Goal: Task Accomplishment & Management: Complete application form

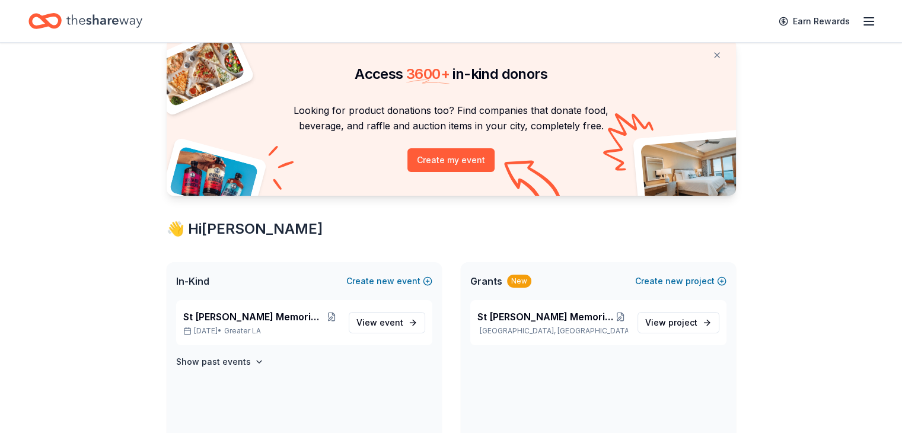
scroll to position [20, 0]
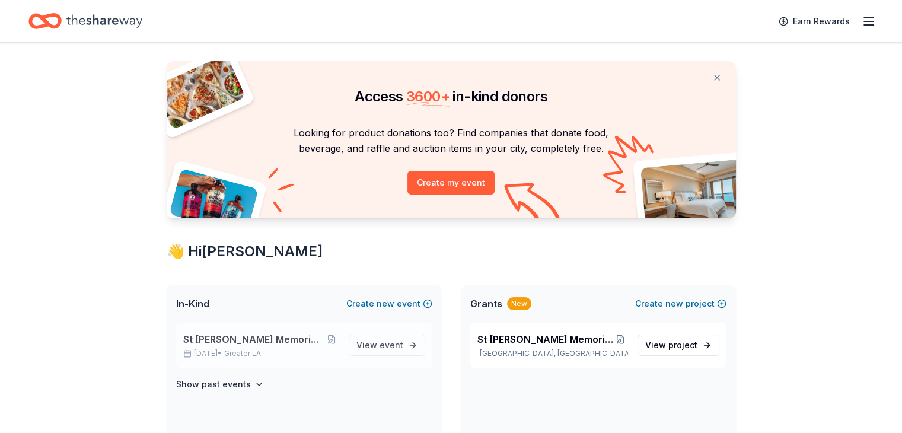
click at [244, 338] on span "St [PERSON_NAME] Memorial Golf Tournament" at bounding box center [253, 339] width 141 height 14
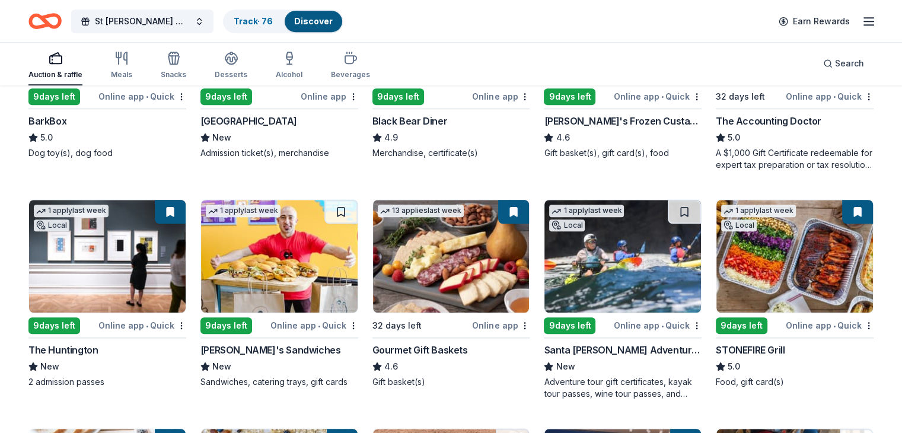
scroll to position [949, 0]
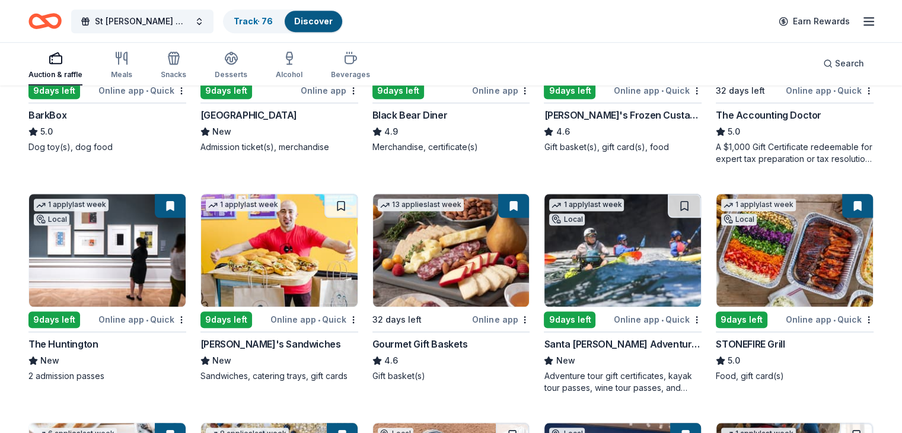
click at [180, 198] on button at bounding box center [170, 206] width 31 height 24
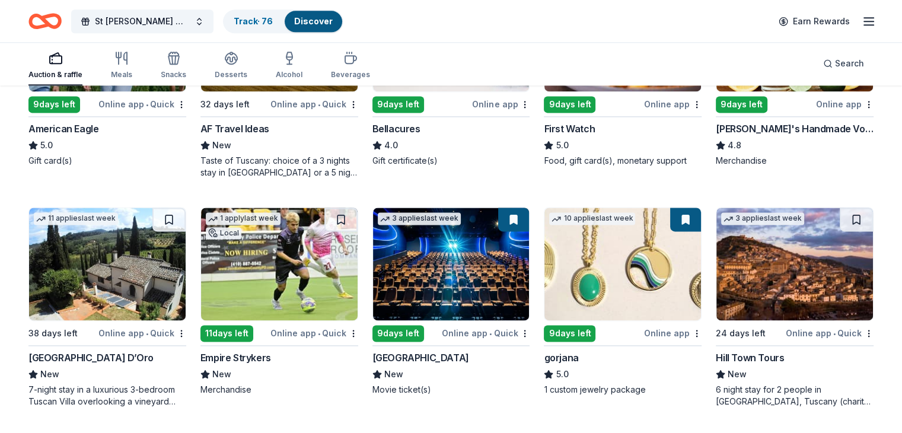
scroll to position [1670, 0]
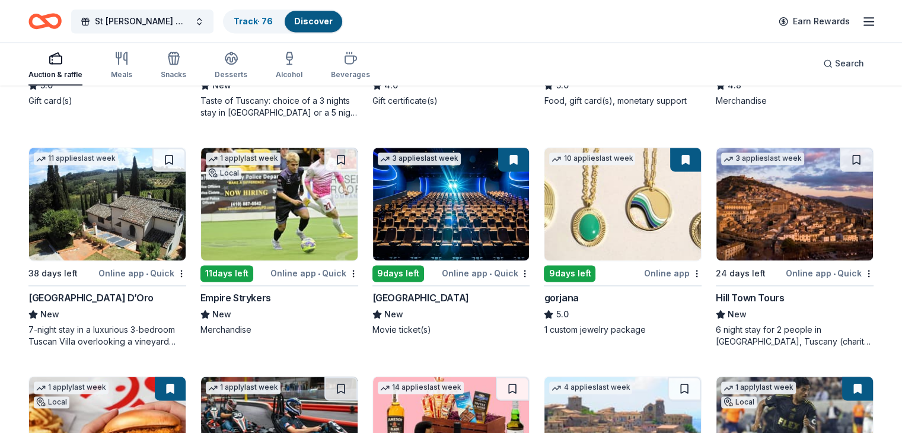
click at [673, 149] on button at bounding box center [685, 160] width 31 height 24
click at [655, 266] on div "Online app" at bounding box center [673, 273] width 58 height 15
click at [63, 65] on icon "button" at bounding box center [56, 58] width 14 height 14
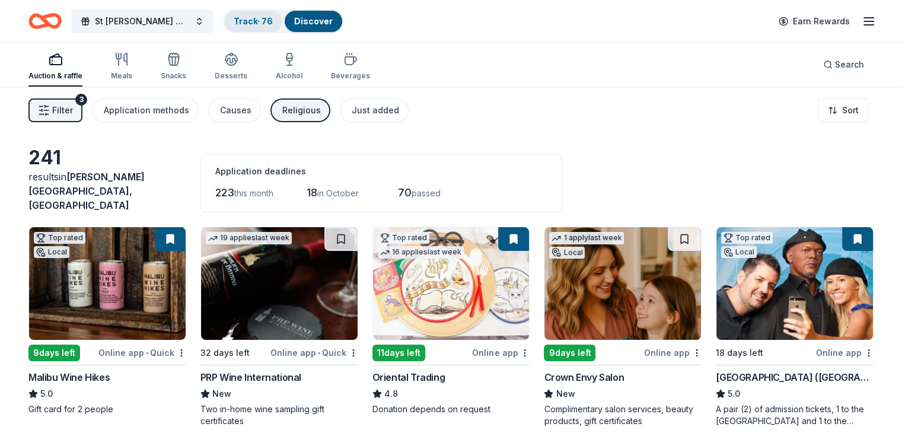
click at [273, 21] on link "Track · 76" at bounding box center [253, 21] width 39 height 10
click at [862, 18] on icon "button" at bounding box center [869, 21] width 14 height 14
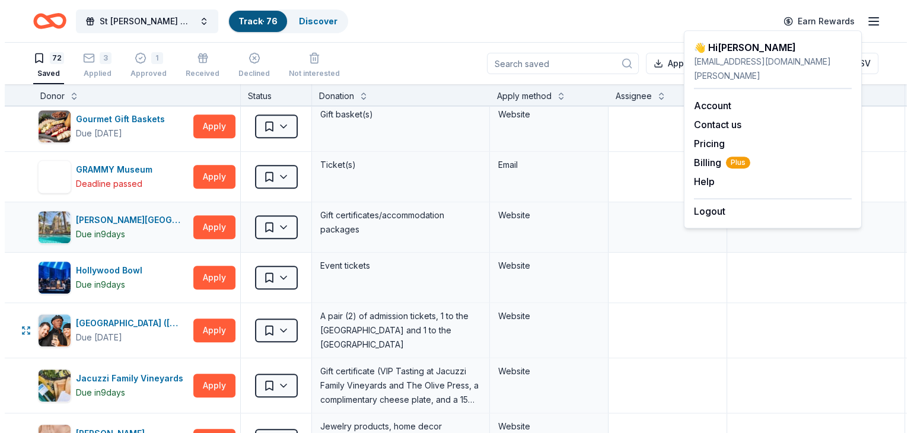
scroll to position [969, 0]
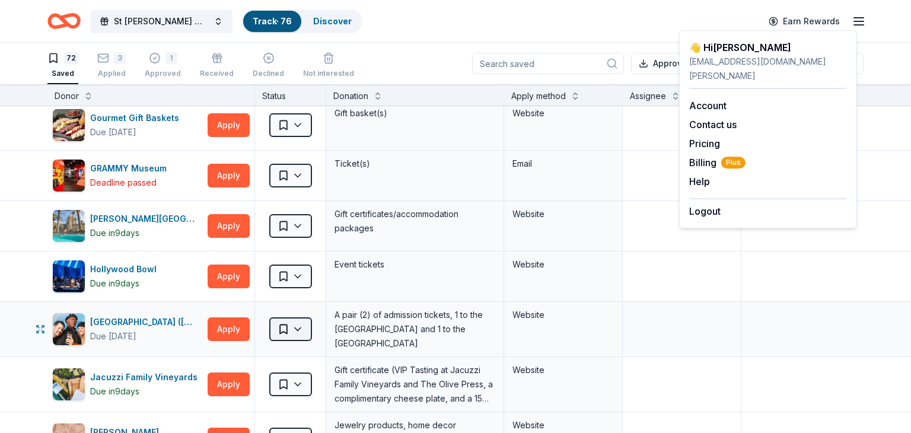
click at [292, 323] on html "St Nicholas-Steve Manios Sr Memorial Golf Tournament Track · 76 Discover Earn R…" at bounding box center [455, 216] width 911 height 433
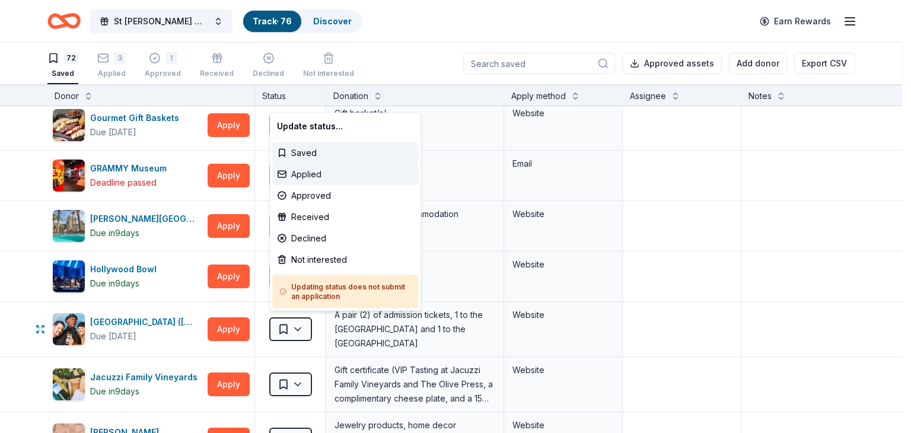
click at [309, 170] on div "Applied" at bounding box center [345, 174] width 146 height 21
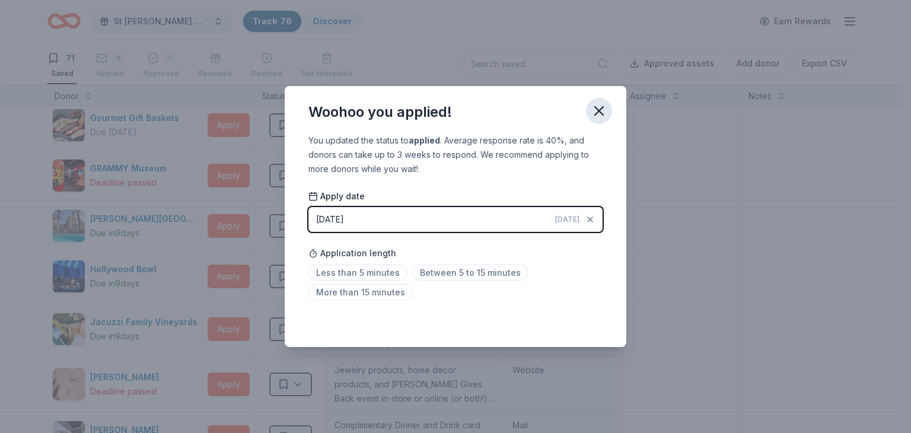
click at [598, 110] on icon "button" at bounding box center [599, 111] width 8 height 8
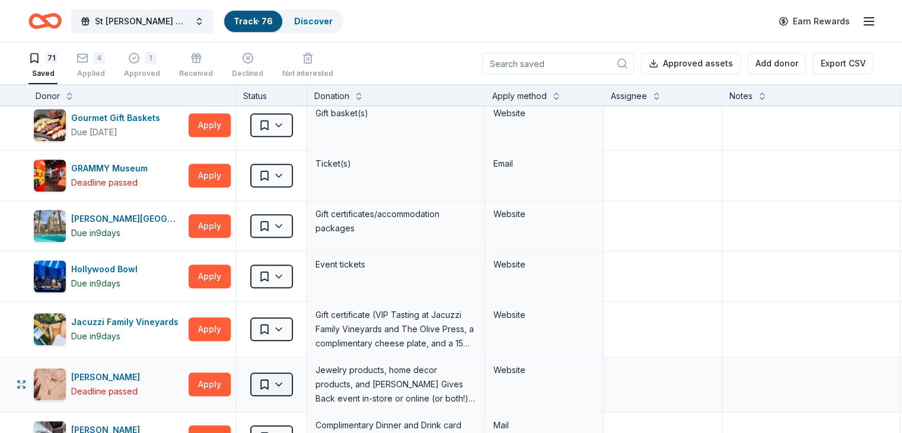
click at [300, 377] on html "St Nicholas-Steve Manios Sr Memorial Golf Tournament Track · 76 Discover Earn R…" at bounding box center [451, 216] width 902 height 433
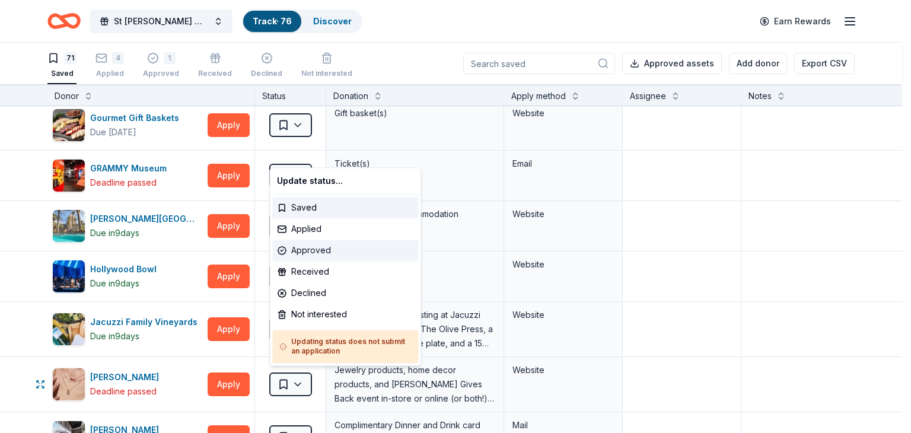
click at [285, 247] on div "Approved" at bounding box center [345, 250] width 146 height 21
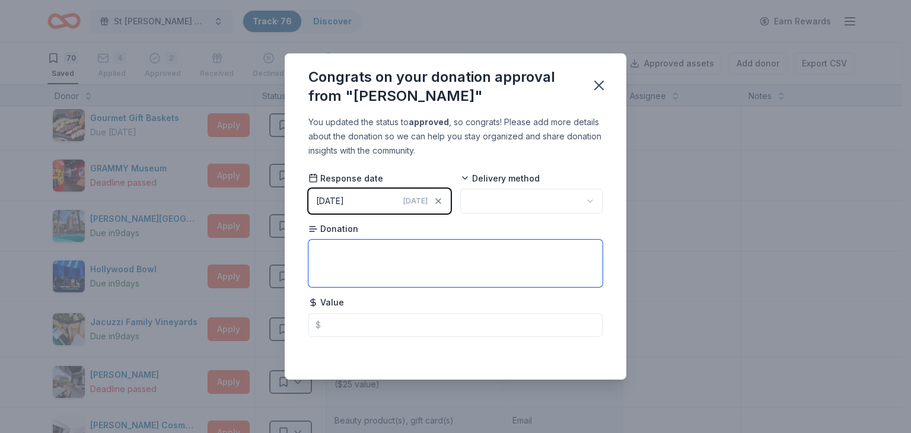
drag, startPoint x: 353, startPoint y: 257, endPoint x: 361, endPoint y: 257, distance: 7.7
click at [354, 257] on textarea at bounding box center [455, 263] width 294 height 47
type textarea "earrings"
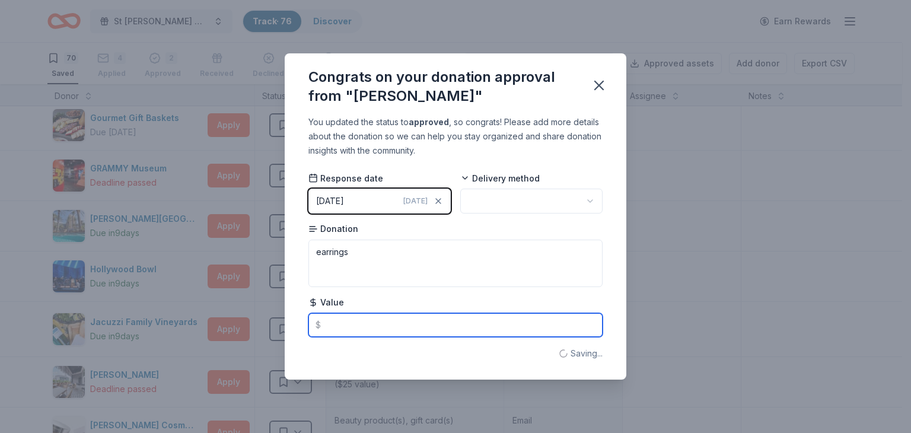
click at [330, 324] on input "text" at bounding box center [455, 325] width 294 height 24
type input "90.00"
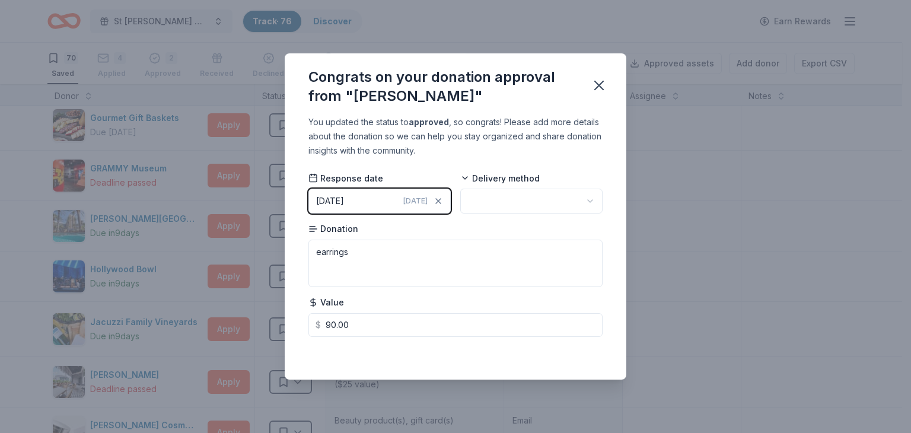
click at [694, 222] on div "Congrats on your donation approval from "Kendra Scott" You updated the status t…" at bounding box center [455, 216] width 911 height 433
click at [600, 84] on icon "button" at bounding box center [599, 85] width 8 height 8
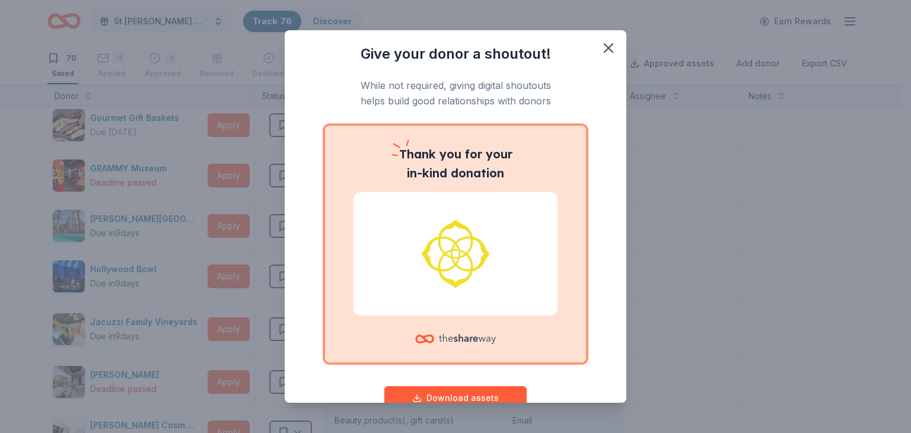
scroll to position [0, 0]
click at [447, 266] on img at bounding box center [456, 254] width 176 height 76
click at [515, 238] on img at bounding box center [456, 254] width 176 height 76
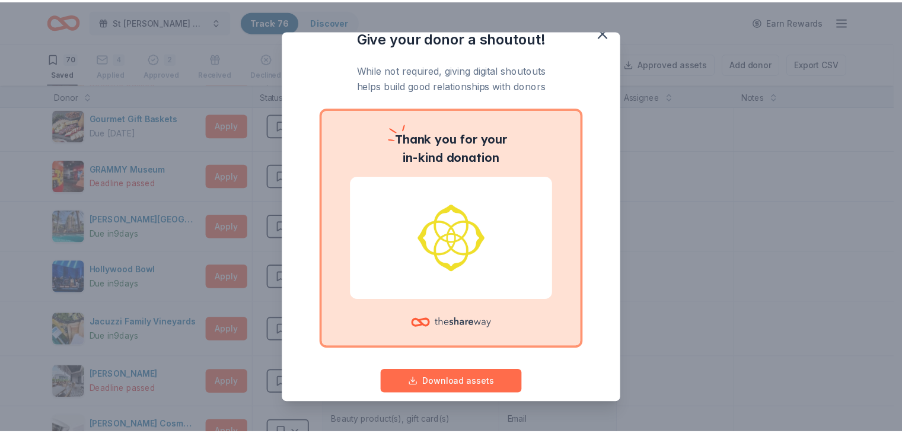
scroll to position [33, 0]
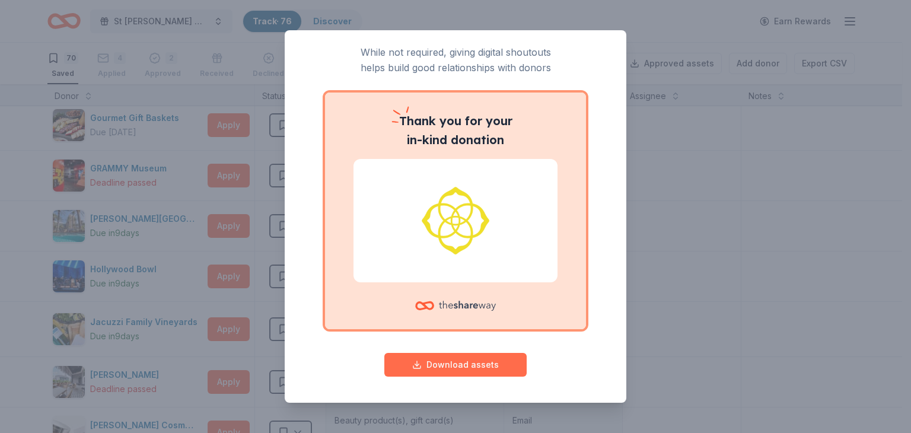
click at [439, 361] on button "Download assets" at bounding box center [455, 365] width 142 height 24
click at [735, 214] on div "Give your donor a shoutout! While not required, giving digital shoutouts helps …" at bounding box center [455, 216] width 911 height 433
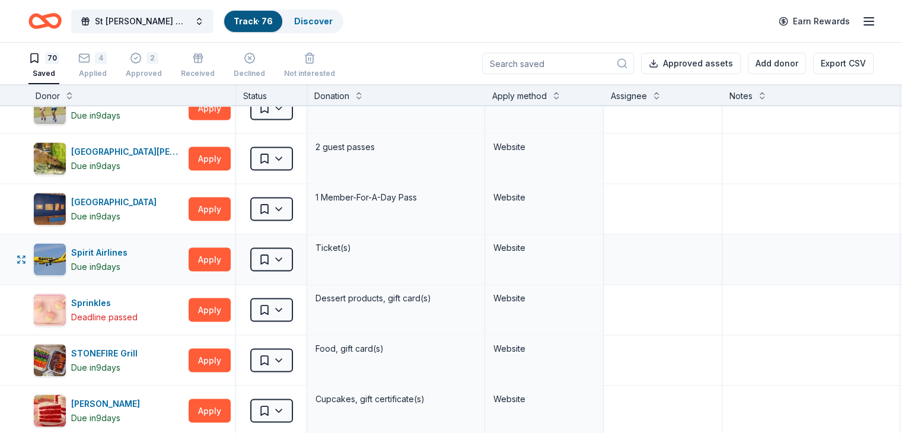
scroll to position [2372, 0]
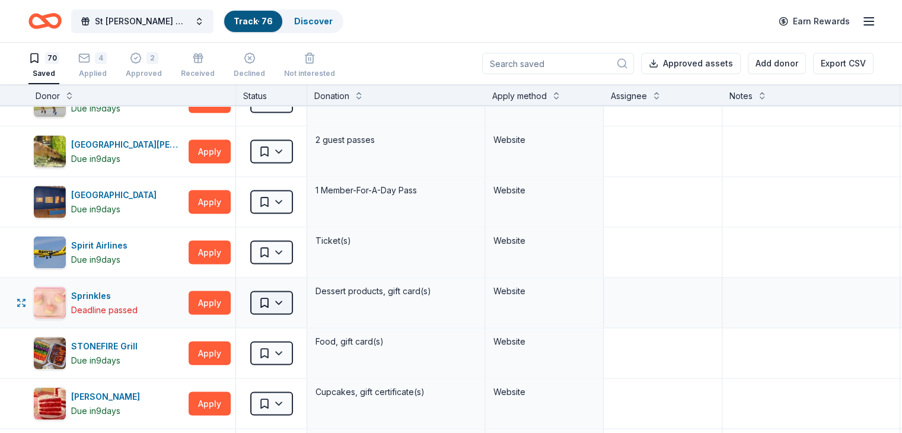
click at [294, 294] on html "St Nicholas-Steve Manios Sr Memorial Golf Tournament Track · 76 Discover Earn R…" at bounding box center [451, 216] width 902 height 433
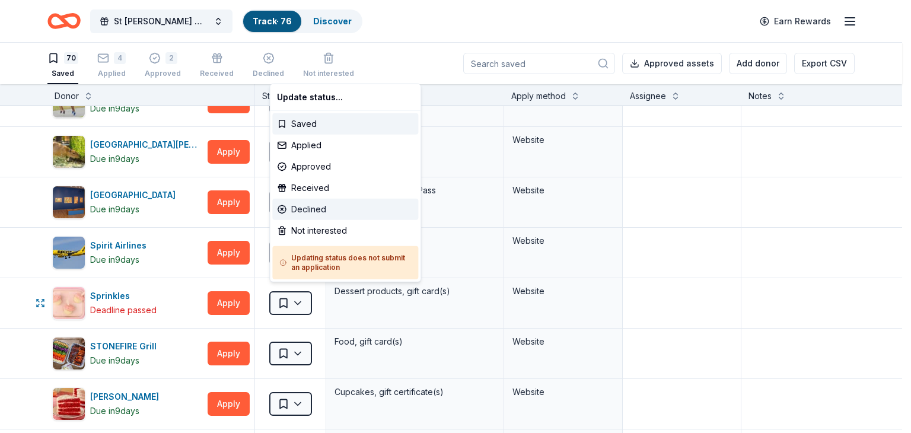
click at [299, 210] on div "Declined" at bounding box center [345, 209] width 146 height 21
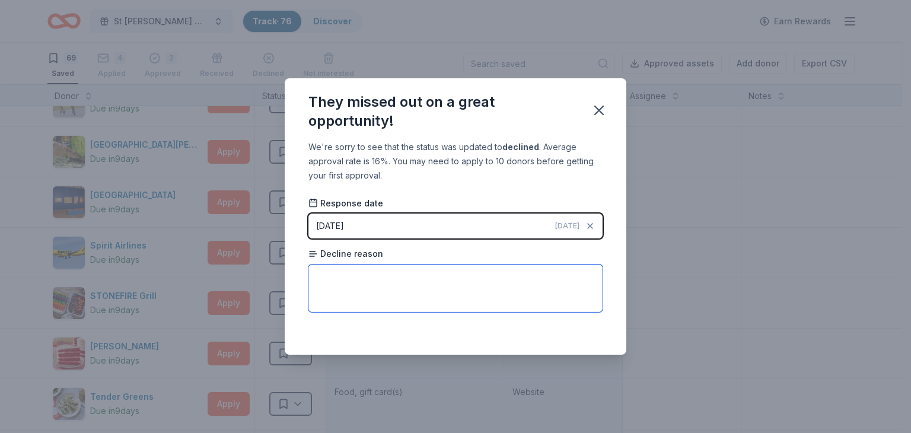
click at [442, 281] on textarea at bounding box center [455, 288] width 294 height 47
type textarea "u"
type textarea "too many requests"
click at [596, 109] on icon "button" at bounding box center [599, 110] width 17 height 17
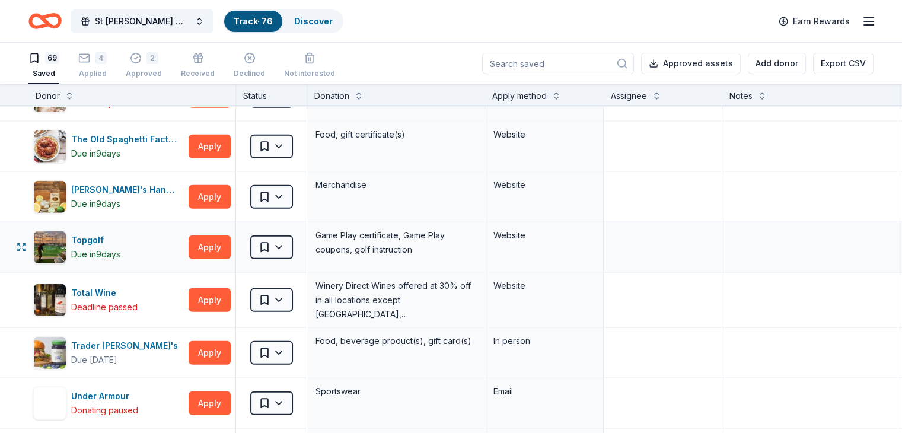
scroll to position [2886, 0]
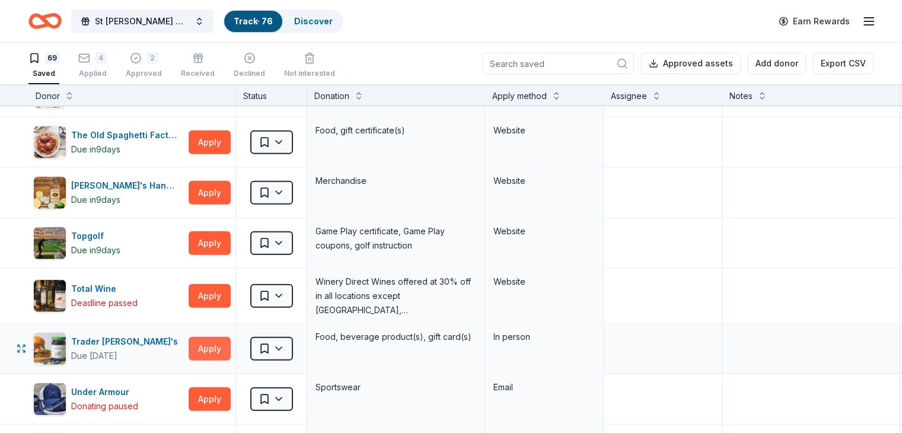
click at [230, 339] on button "Apply" at bounding box center [210, 349] width 42 height 24
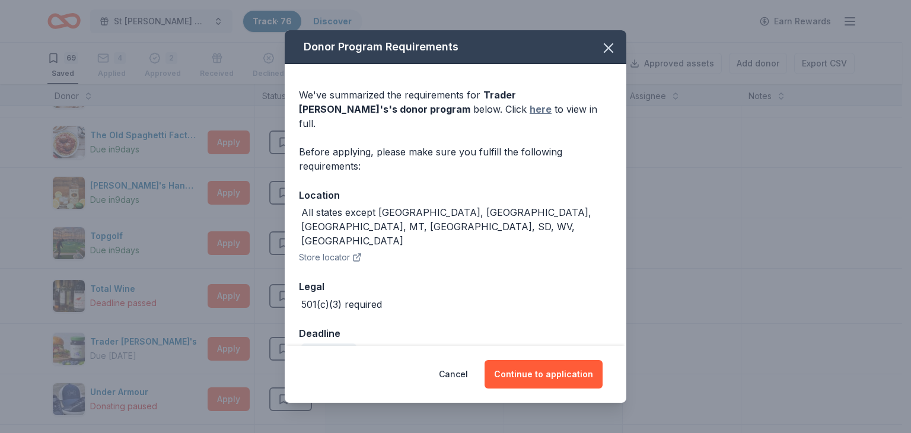
click at [530, 116] on link "here" at bounding box center [541, 109] width 22 height 14
click at [530, 114] on link "here" at bounding box center [541, 109] width 22 height 14
click at [530, 116] on link "here" at bounding box center [541, 109] width 22 height 14
click at [611, 47] on icon "button" at bounding box center [608, 48] width 17 height 17
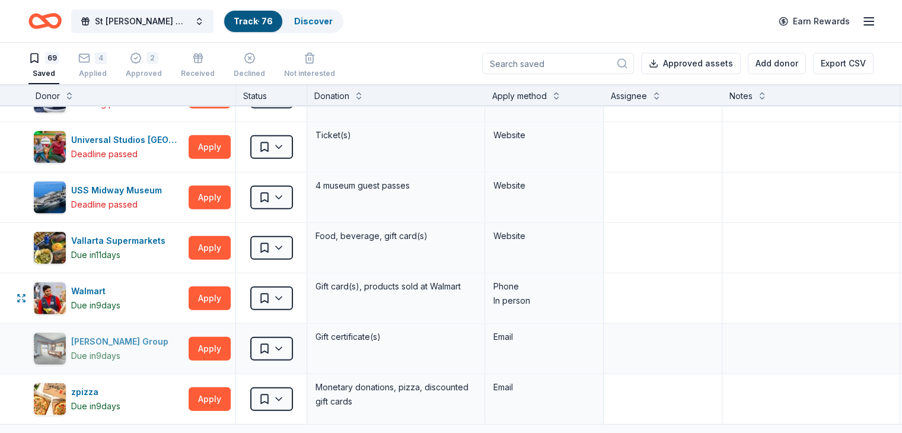
scroll to position [3203, 0]
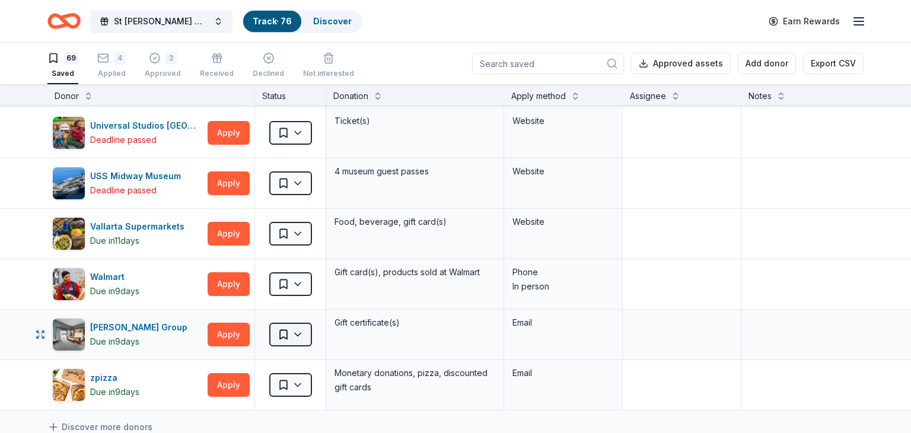
click at [292, 320] on html "St Nicholas-Steve Manios Sr Memorial Golf Tournament Track · 76 Discover Earn R…" at bounding box center [455, 216] width 911 height 433
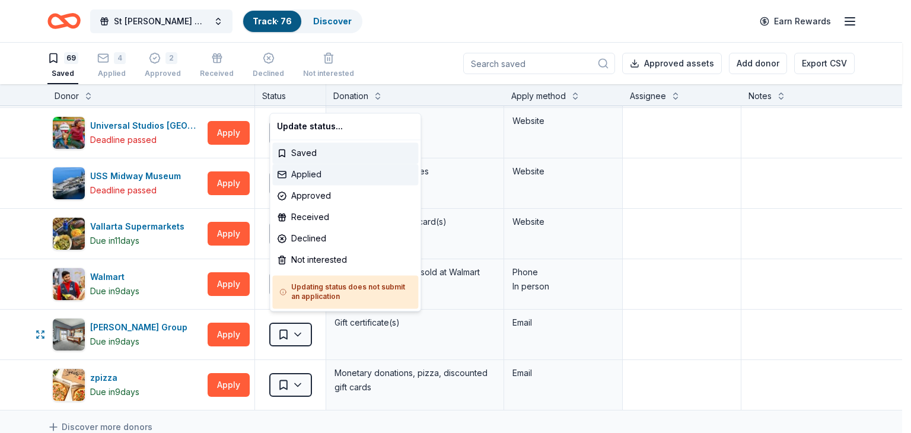
click at [306, 174] on div "Applied" at bounding box center [345, 174] width 146 height 21
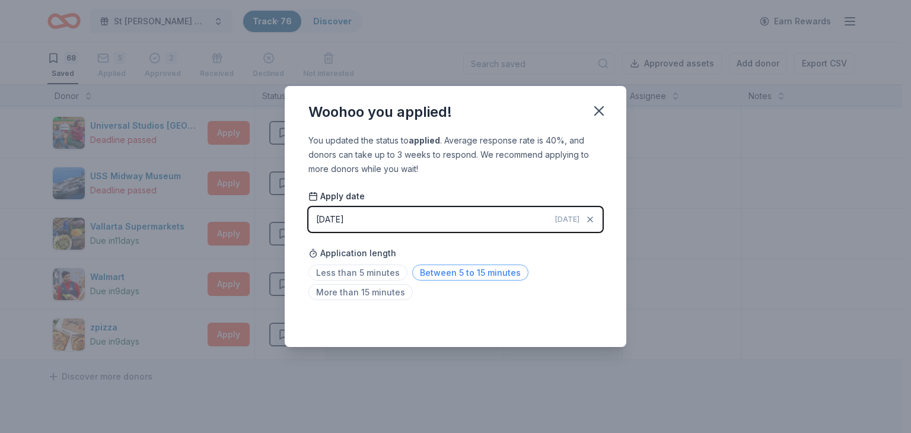
click at [456, 269] on span "Between 5 to 15 minutes" at bounding box center [470, 273] width 116 height 16
click at [595, 110] on icon "button" at bounding box center [599, 111] width 17 height 17
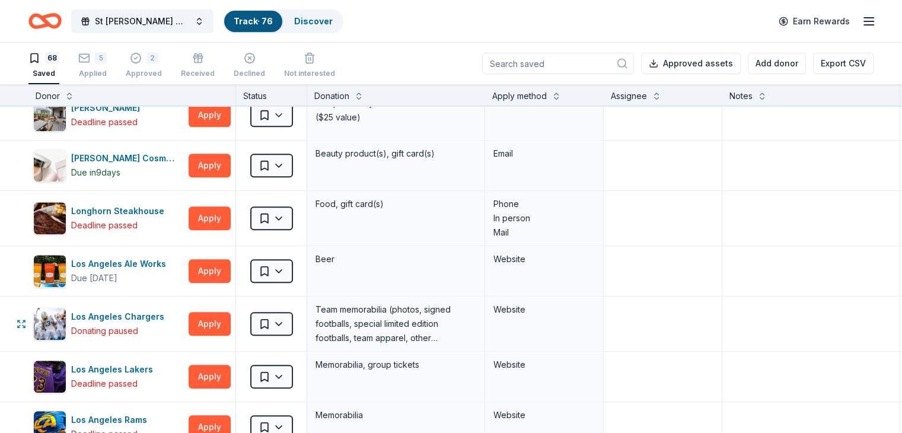
scroll to position [1218, 0]
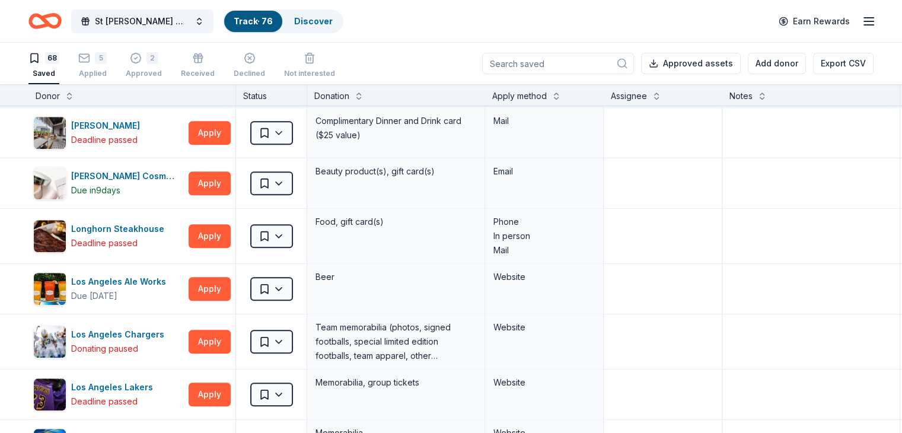
click at [273, 20] on link "Track · 76" at bounding box center [253, 21] width 39 height 10
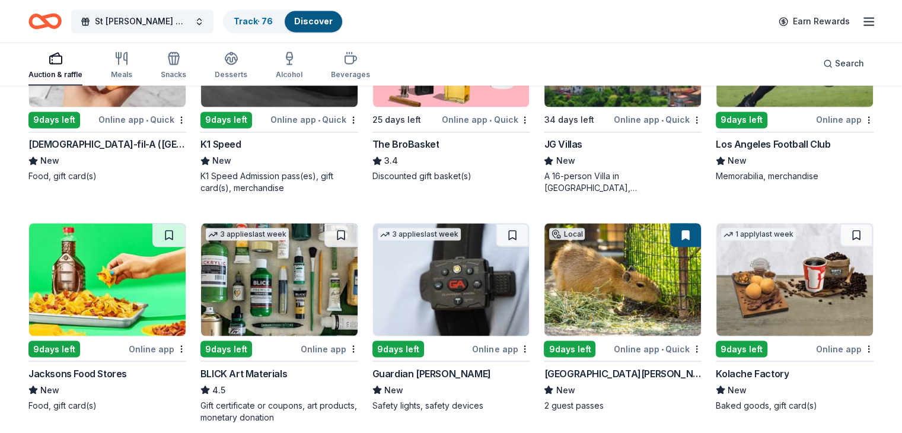
scroll to position [2056, 0]
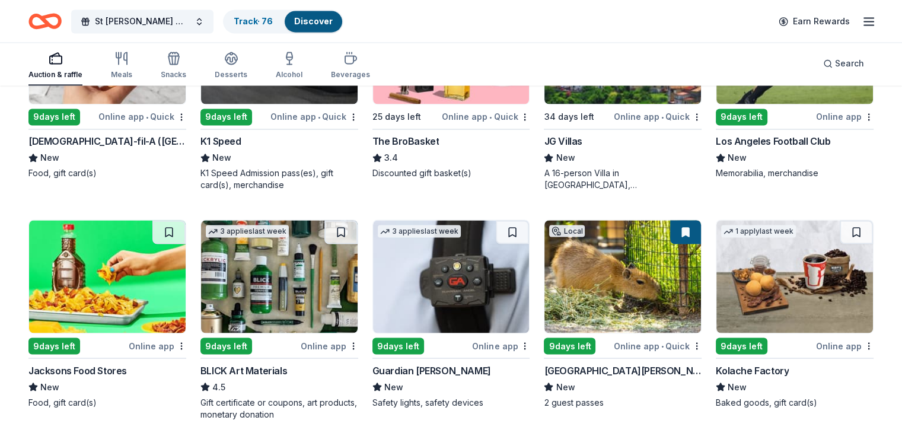
click at [765, 115] on div "1 apply last week Local 9 days left Online app Los Angeles Football Club New Me…" at bounding box center [795, 85] width 158 height 189
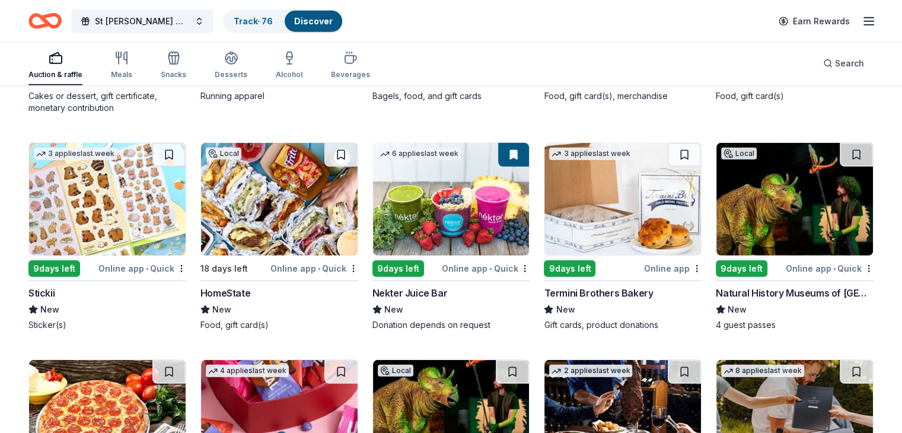
scroll to position [3282, 0]
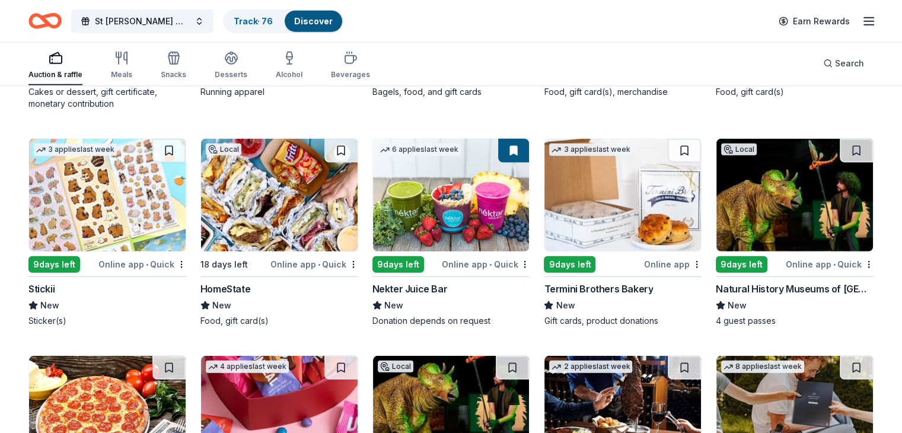
click at [467, 257] on div "Online app • Quick" at bounding box center [486, 264] width 88 height 15
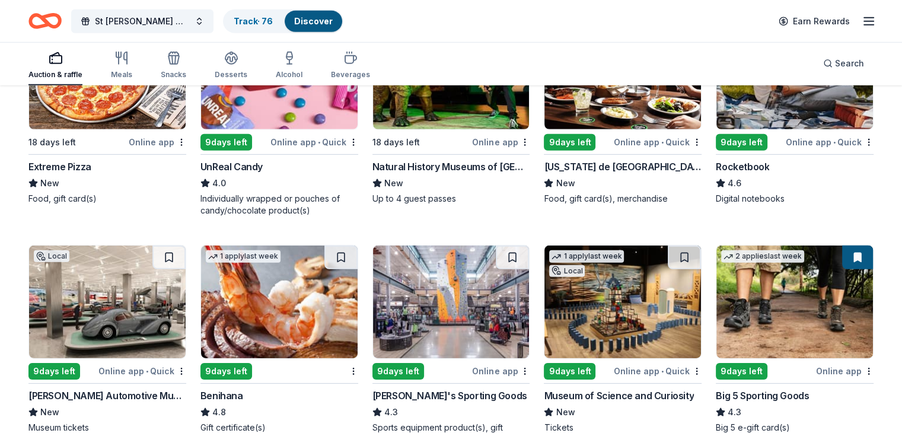
scroll to position [3638, 0]
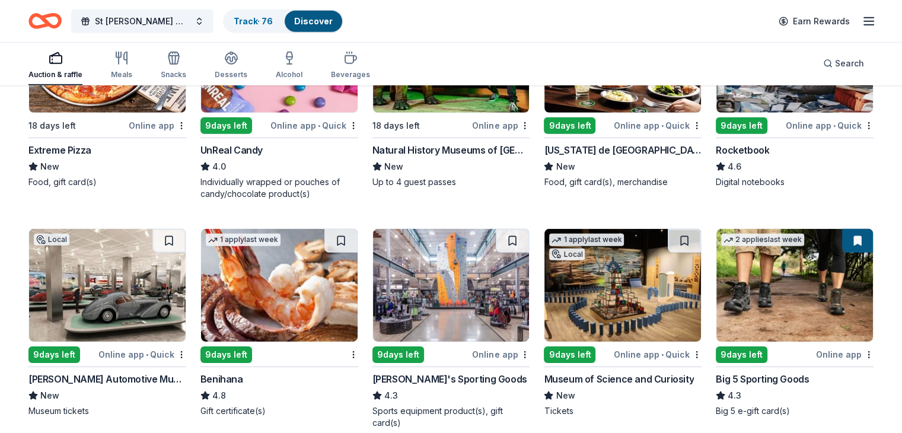
click at [74, 304] on img at bounding box center [107, 285] width 157 height 113
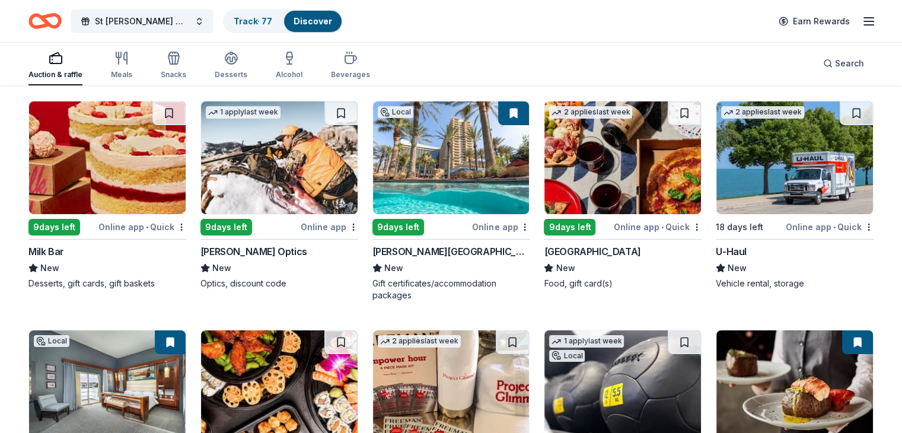
scroll to position [4231, 0]
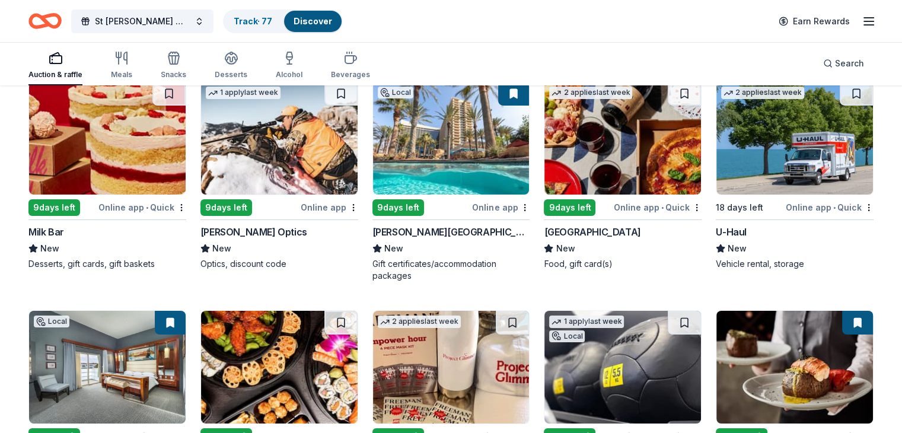
click at [617, 132] on img at bounding box center [622, 138] width 157 height 113
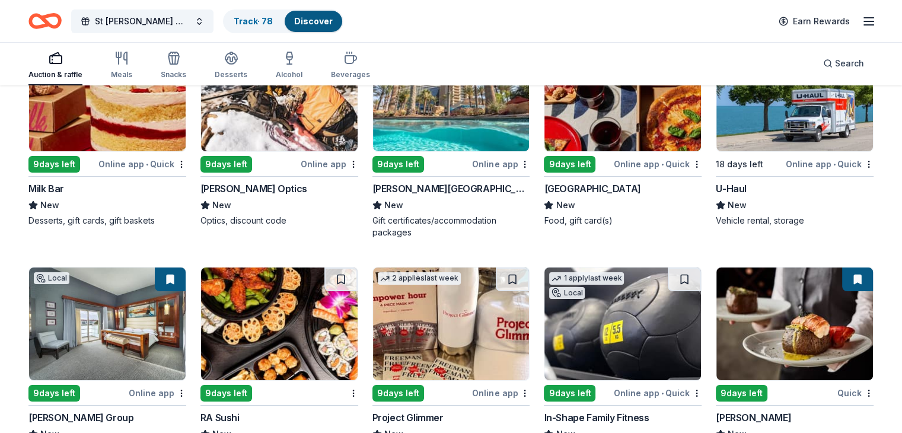
scroll to position [4369, 0]
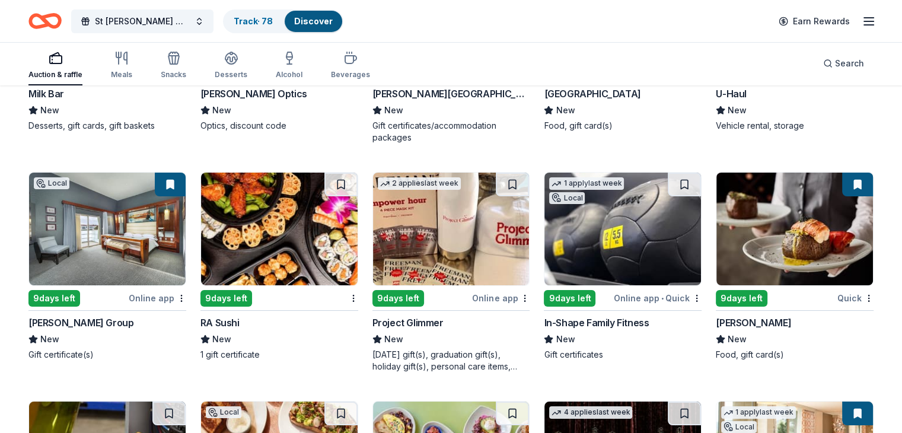
click at [782, 253] on img at bounding box center [794, 229] width 157 height 113
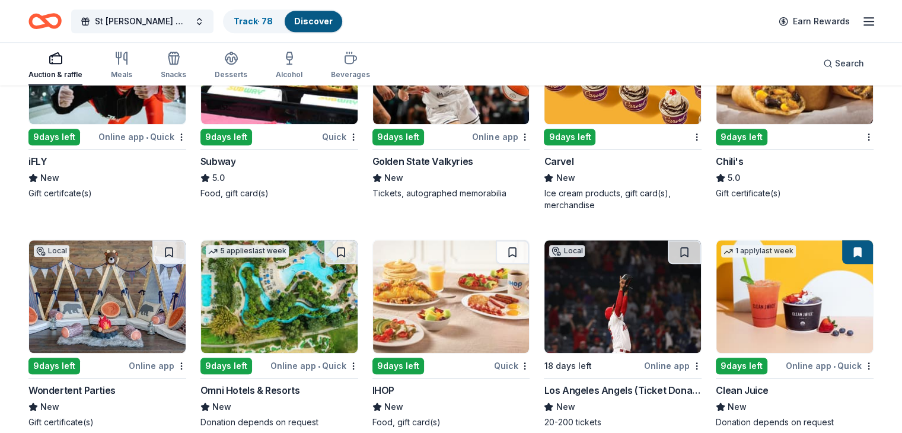
scroll to position [5674, 0]
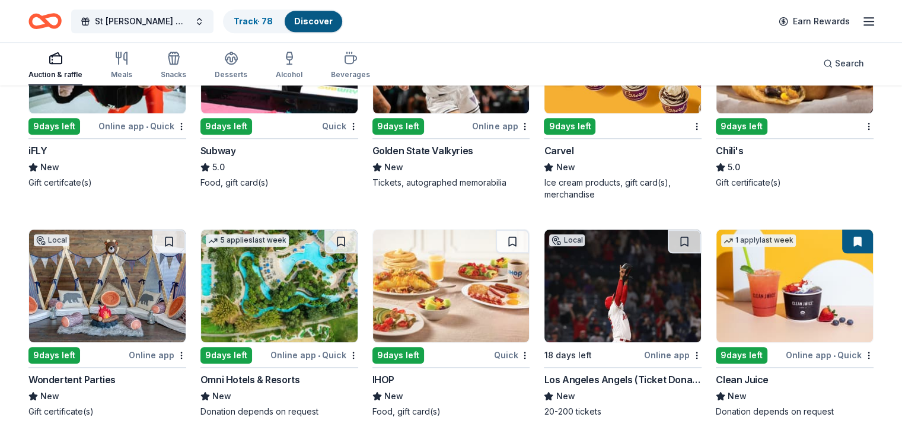
click at [614, 372] on div "Los Angeles Angels (Ticket Donation)" at bounding box center [623, 379] width 158 height 14
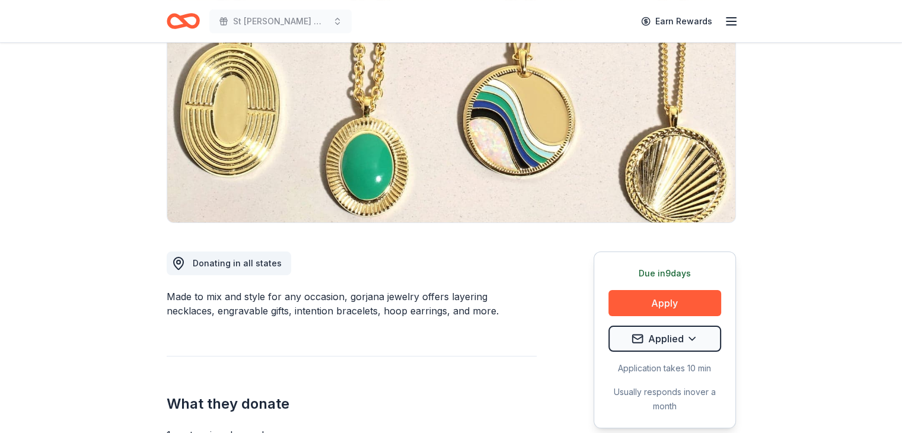
scroll to position [138, 0]
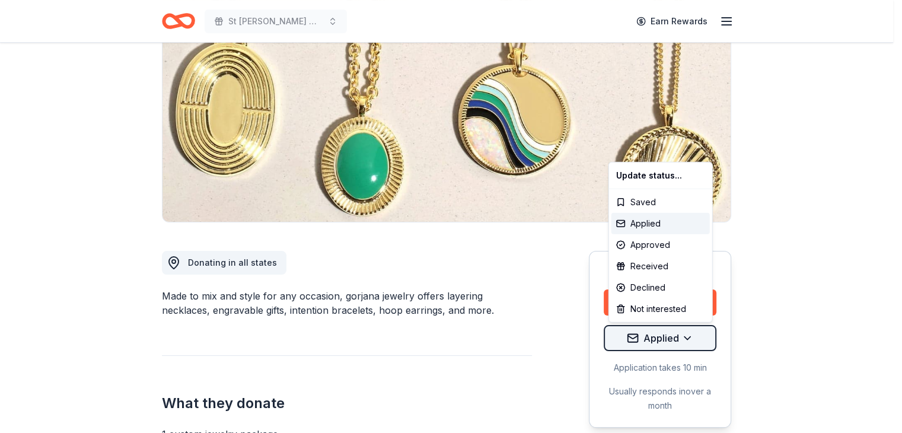
click at [673, 295] on html "St Nicholas-Steve Manios Sr Memorial Golf Tournament Earn Rewards Due in 9 days…" at bounding box center [451, 78] width 902 height 433
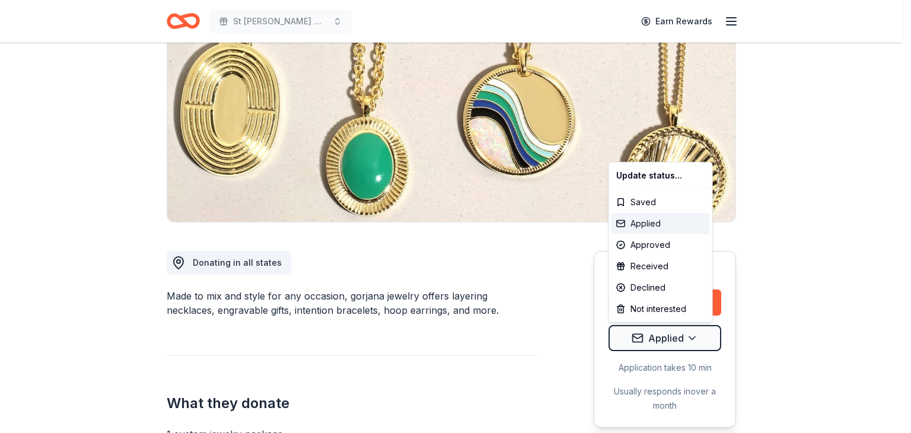
click at [648, 223] on div "Applied" at bounding box center [661, 223] width 98 height 21
click at [693, 295] on html "St Nicholas-Steve Manios Sr Memorial Golf Tournament Earn Rewards Due in 9 days…" at bounding box center [455, 78] width 911 height 433
click at [632, 221] on div "Applied" at bounding box center [661, 223] width 98 height 21
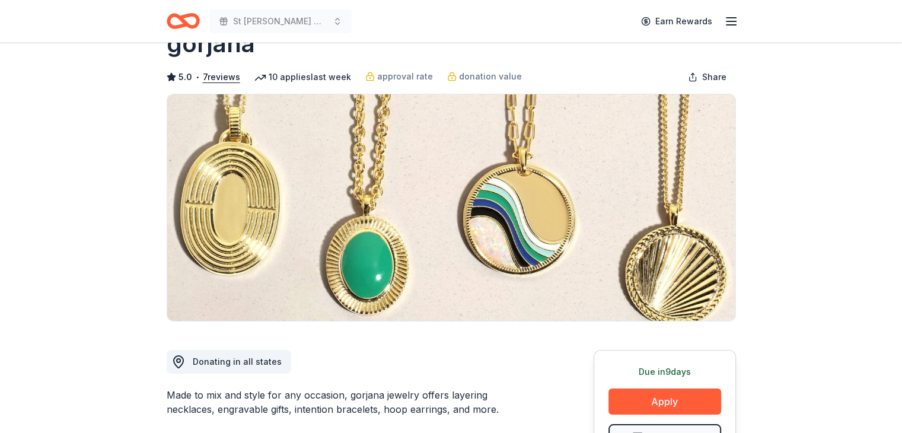
scroll to position [0, 0]
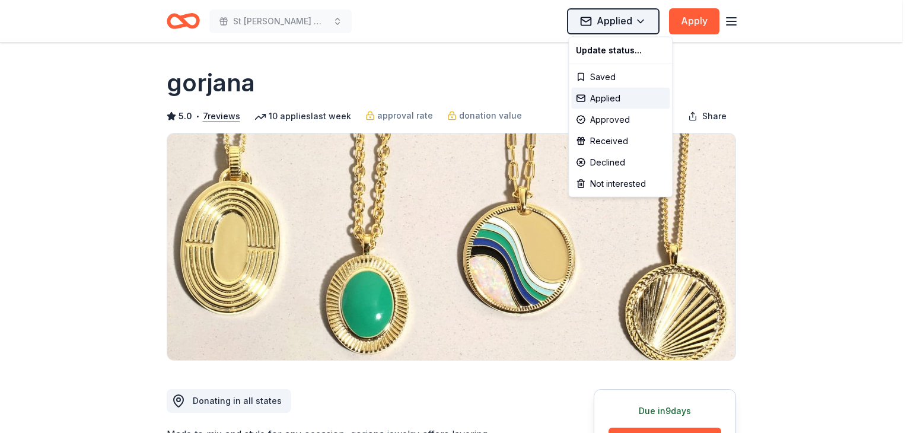
click at [642, 20] on html "St Nicholas-Steve Manios Sr Memorial Golf Tournament Applied Apply Due in 9 day…" at bounding box center [455, 216] width 911 height 433
click at [612, 97] on div "Applied" at bounding box center [620, 98] width 98 height 21
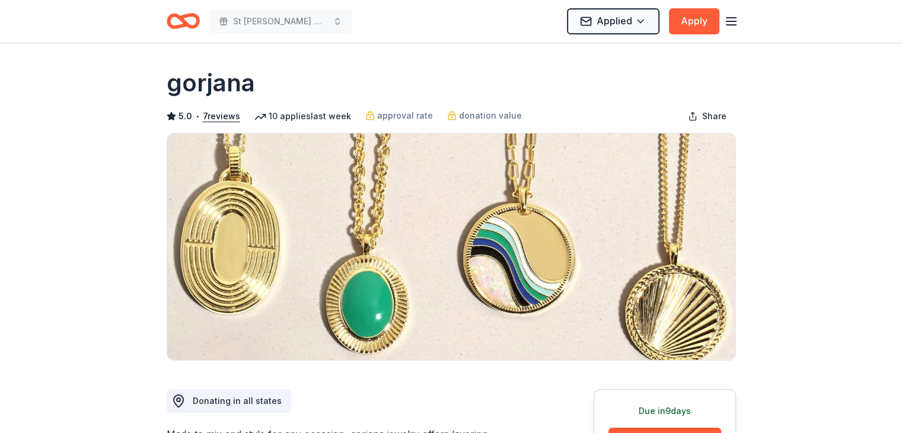
click at [731, 22] on icon "button" at bounding box center [731, 21] width 14 height 14
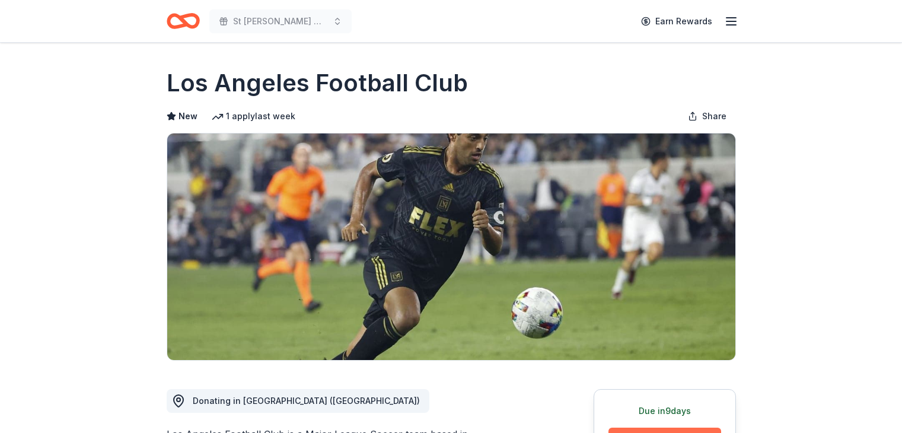
scroll to position [119, 0]
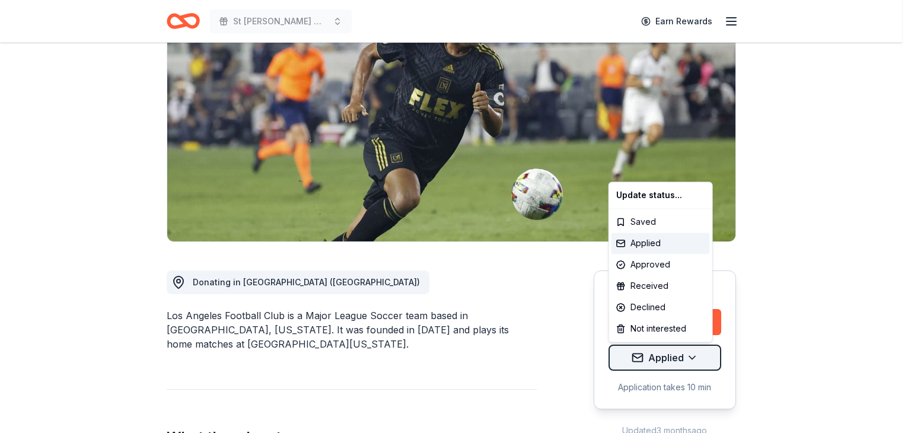
click at [655, 314] on html "St Nicholas-Steve Manios Sr Memorial Golf Tournament Earn Rewards Due in 9 days…" at bounding box center [455, 97] width 911 height 433
click at [638, 240] on div "Applied" at bounding box center [661, 243] width 98 height 21
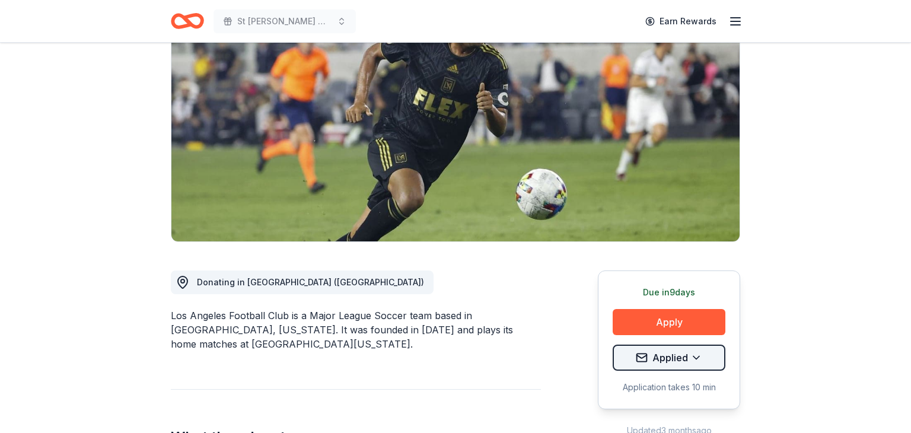
click at [702, 314] on html "St Nicholas-Steve Manios Sr Memorial Golf Tournament Earn Rewards Due in 9 days…" at bounding box center [455, 97] width 911 height 433
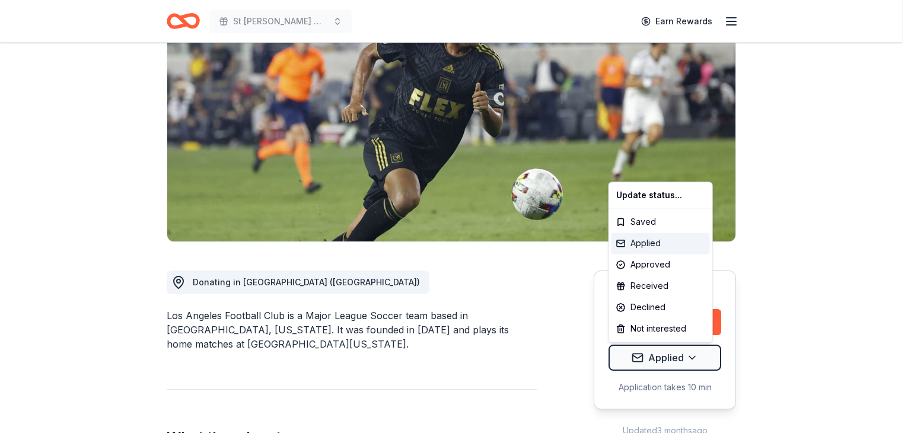
click at [633, 242] on div "Applied" at bounding box center [661, 243] width 98 height 21
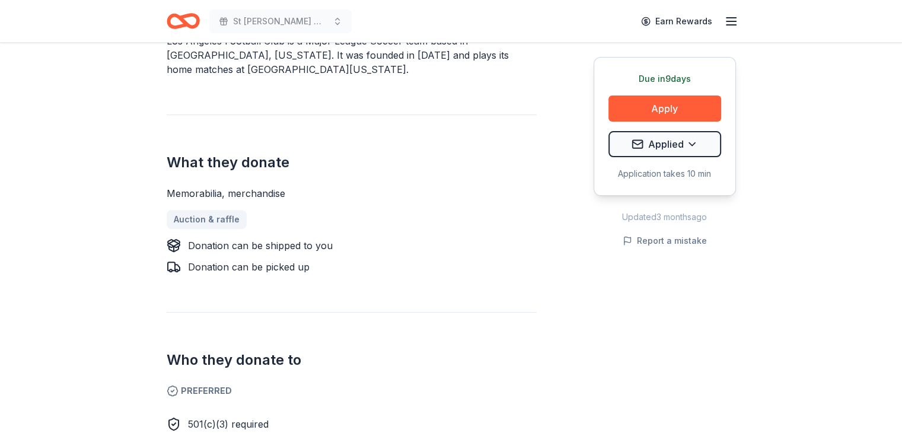
scroll to position [395, 0]
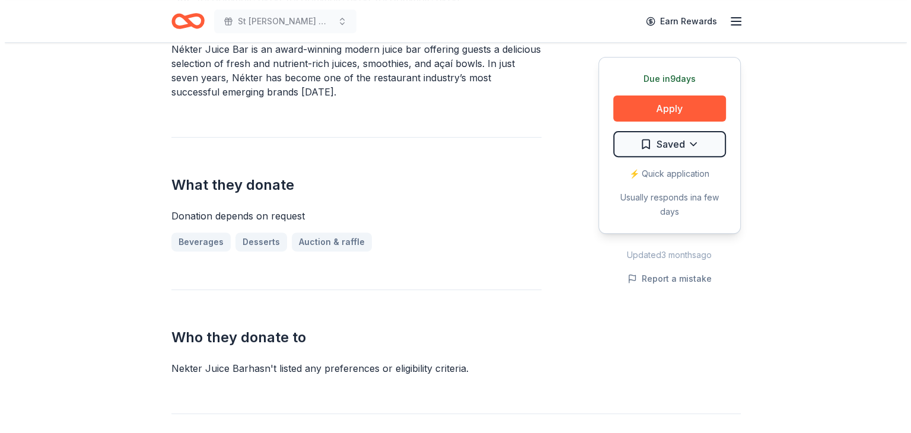
scroll to position [454, 0]
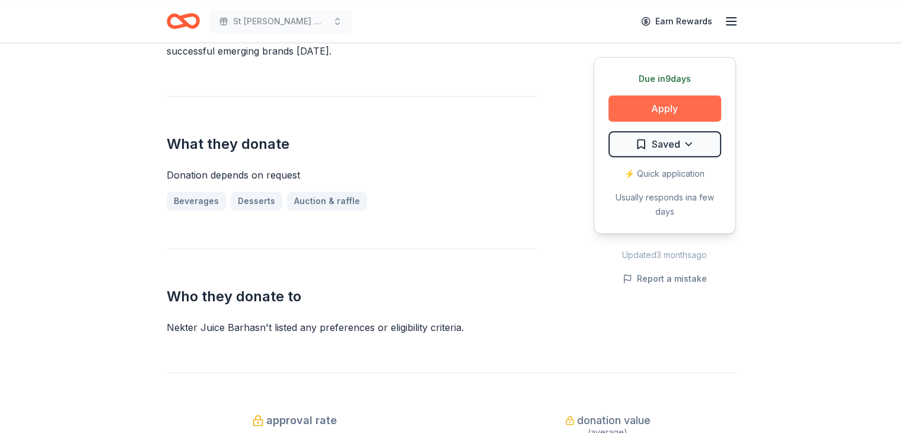
click at [658, 105] on button "Apply" at bounding box center [665, 108] width 113 height 26
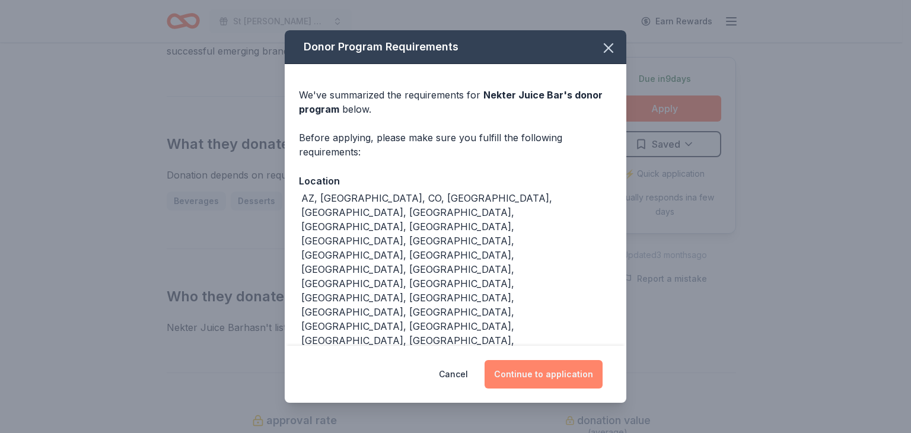
click at [546, 360] on button "Continue to application" at bounding box center [544, 374] width 118 height 28
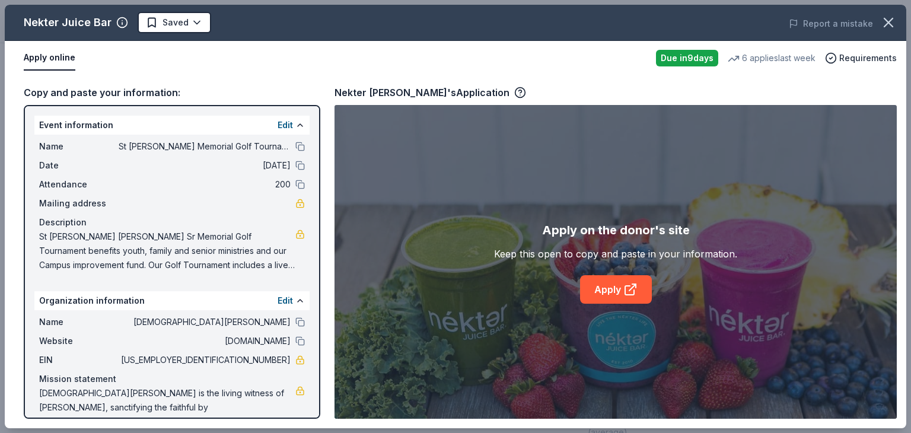
click at [121, 238] on span "St Nicholas -Stee Manios Sr Memorial Golf Tournament benefits youth, family and…" at bounding box center [167, 251] width 256 height 43
click at [82, 235] on span "St Nicholas -Stee Manios Sr Memorial Golf Tournament benefits youth, family and…" at bounding box center [167, 251] width 256 height 43
click at [278, 122] on button "Edit" at bounding box center [285, 125] width 15 height 14
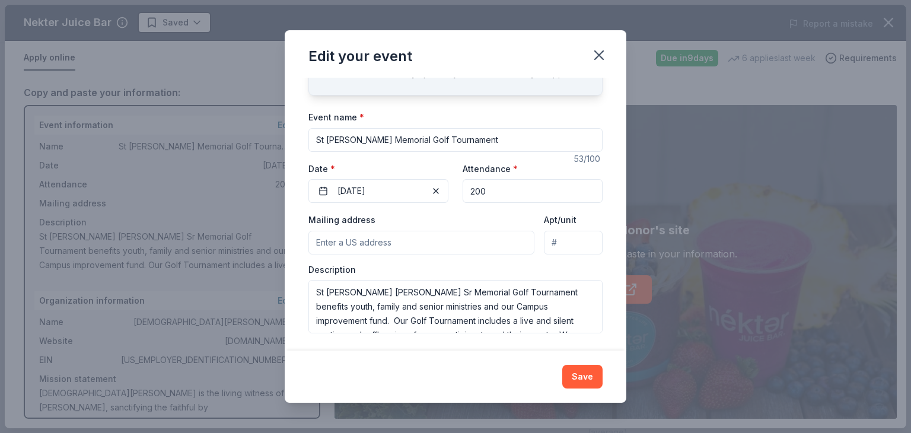
scroll to position [65, 0]
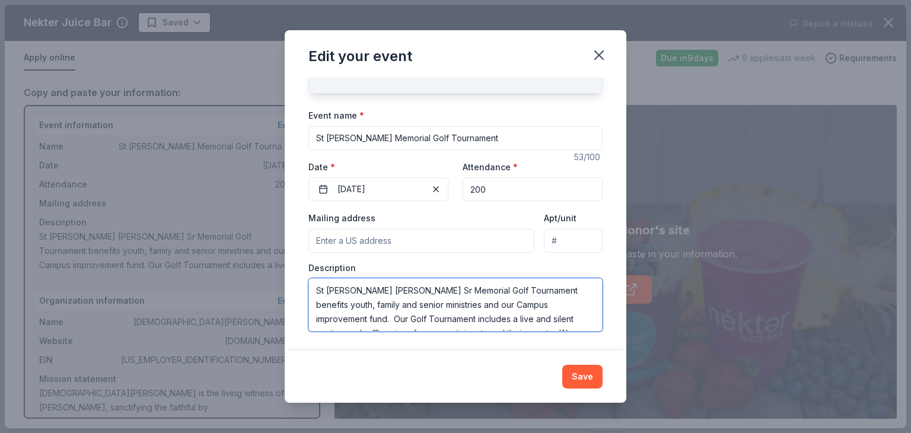
click at [381, 289] on textarea "St Nicholas -Stee Manios Sr Memorial Golf Tournament benefits youth, family and…" at bounding box center [455, 304] width 294 height 53
click at [429, 291] on textarea "St Nicholas -Steve Manios Sr Memorial Golf Tournament benefits youth, family an…" at bounding box center [455, 304] width 294 height 53
type textarea "St [PERSON_NAME] Memorial Golf Tournament benefits youth, family and senior min…"
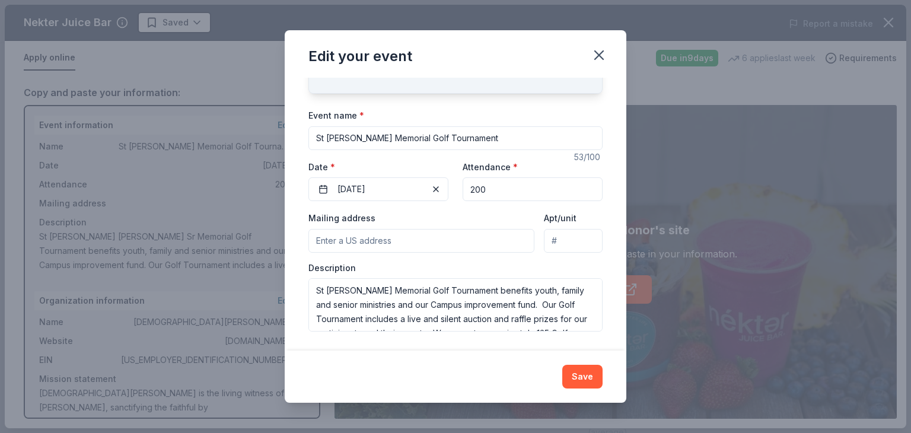
click at [401, 231] on input "Mailing address" at bounding box center [421, 241] width 226 height 24
type input "9501 Balboa Boulevard, Los Angeles, CA, 91325"
click at [585, 378] on button "Save" at bounding box center [582, 377] width 40 height 24
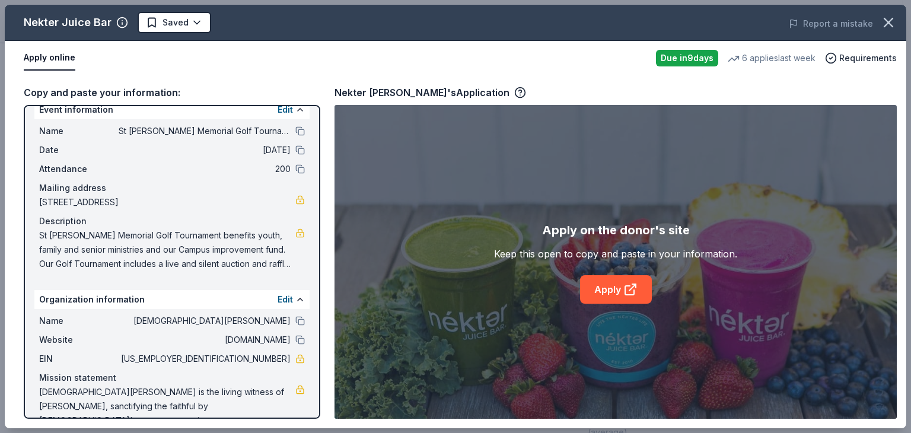
scroll to position [0, 0]
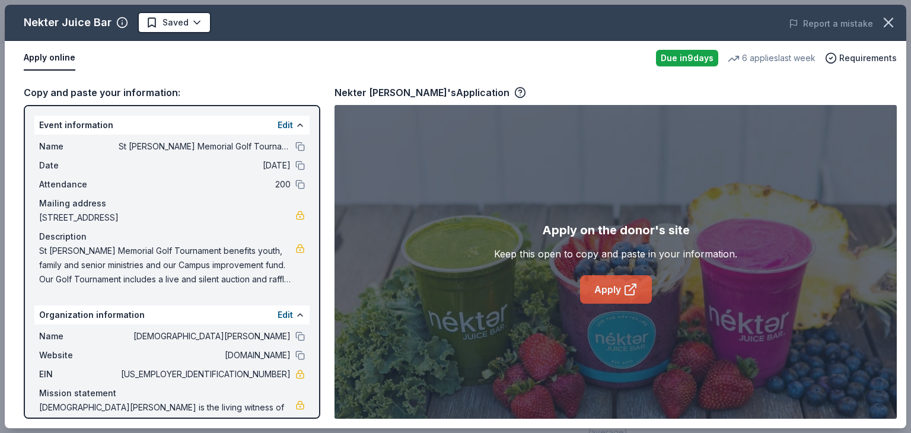
click at [580, 275] on link "Apply" at bounding box center [616, 289] width 72 height 28
click at [40, 59] on button "Apply online" at bounding box center [50, 58] width 52 height 25
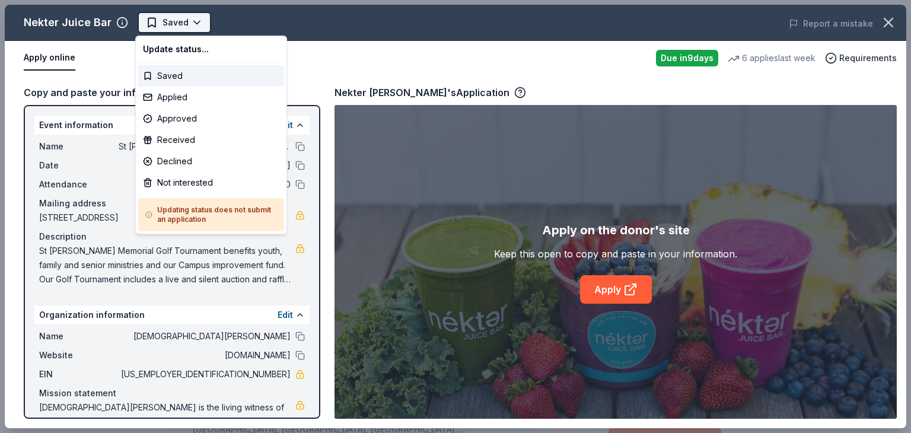
click at [193, 20] on html "St Nicholas-Steve Manios Sr Memorial Golf Tournament Saved Apply Due in 9 days …" at bounding box center [455, 216] width 911 height 433
click at [161, 95] on div "Applied" at bounding box center [211, 97] width 146 height 21
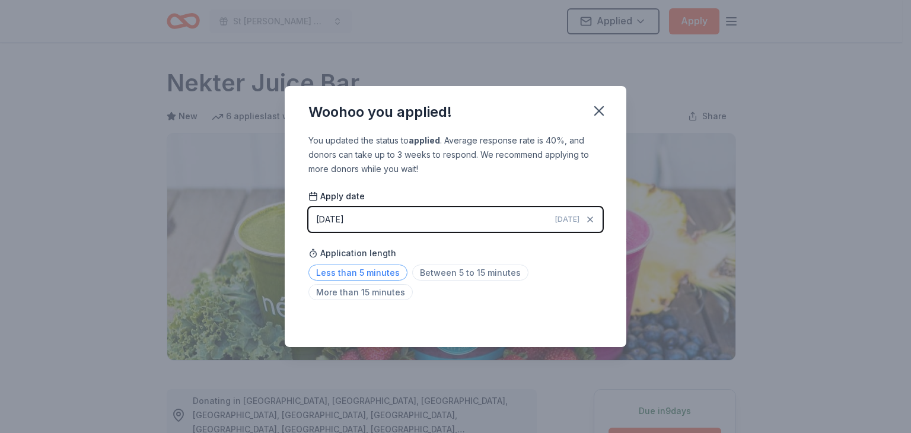
drag, startPoint x: 372, startPoint y: 271, endPoint x: 383, endPoint y: 267, distance: 11.8
click at [372, 270] on span "Less than 5 minutes" at bounding box center [357, 273] width 99 height 16
click at [606, 108] on icon "button" at bounding box center [599, 111] width 17 height 17
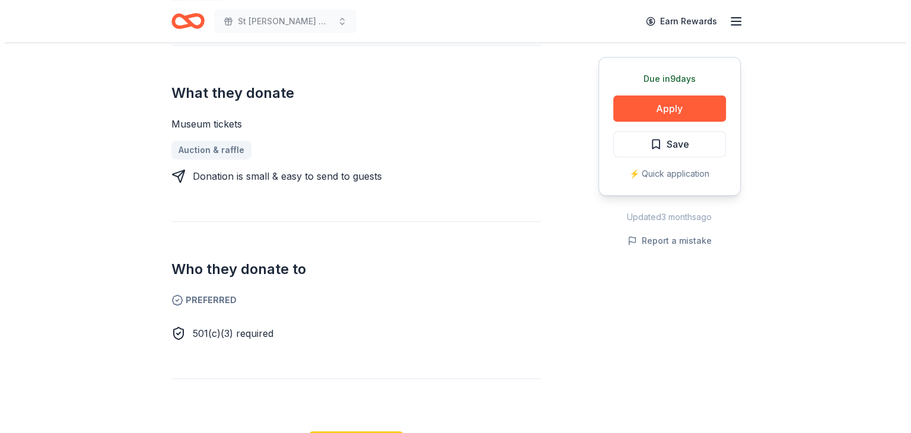
scroll to position [474, 0]
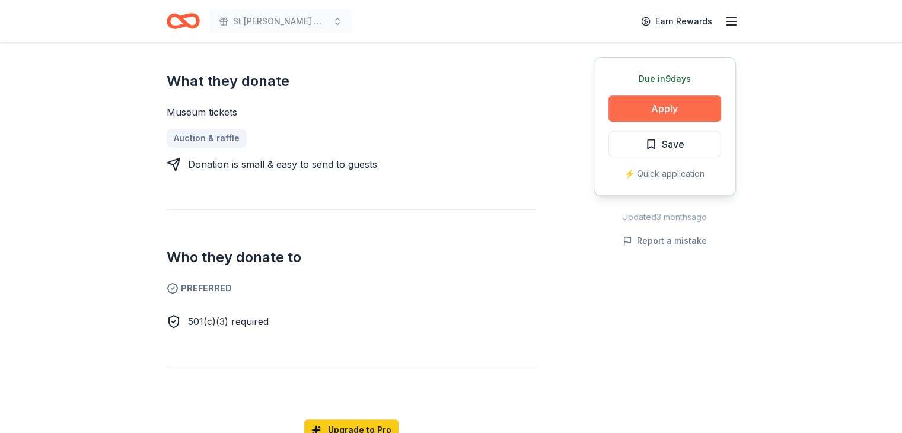
click at [661, 110] on button "Apply" at bounding box center [665, 108] width 113 height 26
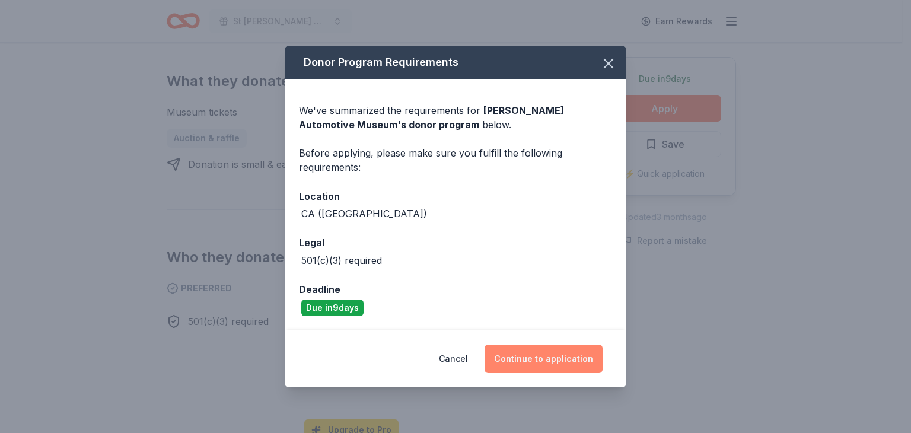
click at [529, 361] on button "Continue to application" at bounding box center [544, 359] width 118 height 28
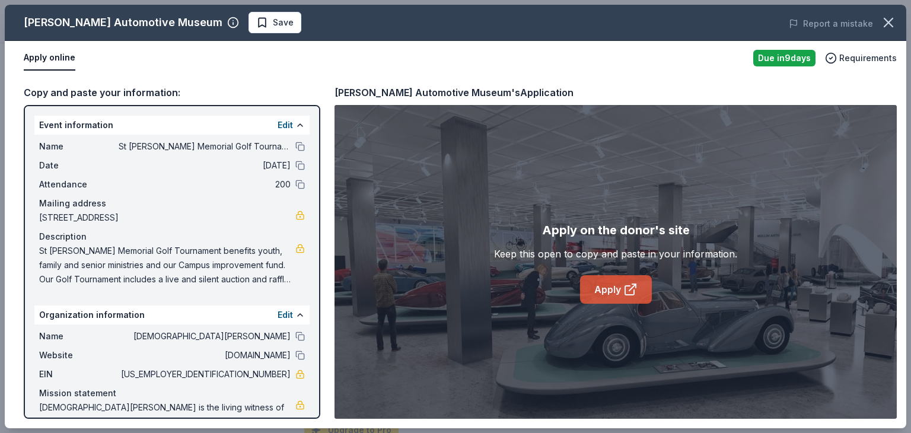
click at [619, 287] on link "Apply" at bounding box center [616, 289] width 72 height 28
click at [273, 20] on span "Save" at bounding box center [283, 22] width 21 height 14
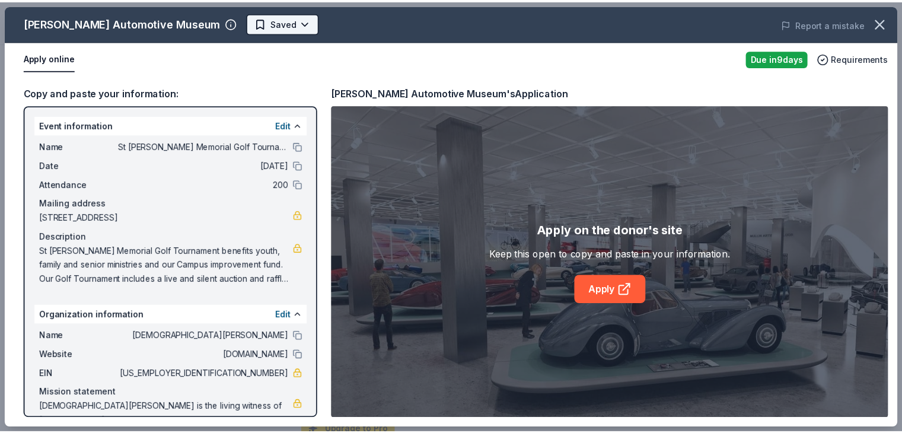
scroll to position [0, 0]
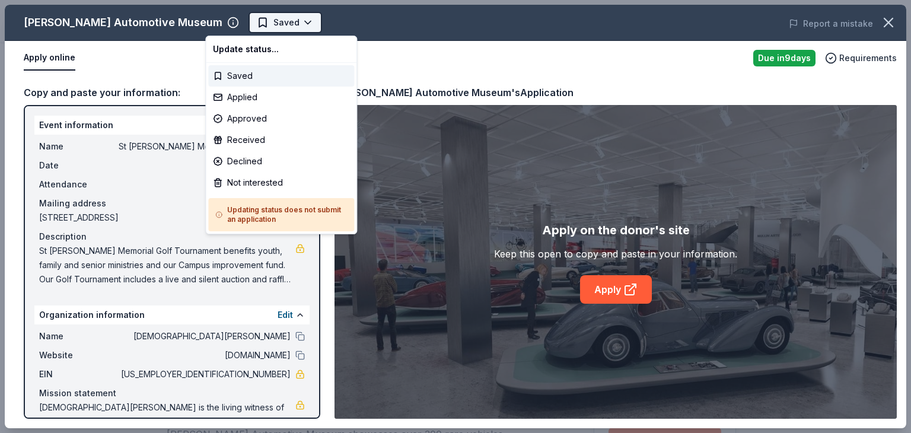
click at [262, 22] on body "St Nicholas-Steve Manios Sr Memorial Golf Tournament Saved Apply Due in 9 days …" at bounding box center [451, 216] width 902 height 433
click at [228, 98] on div "Applied" at bounding box center [281, 97] width 146 height 21
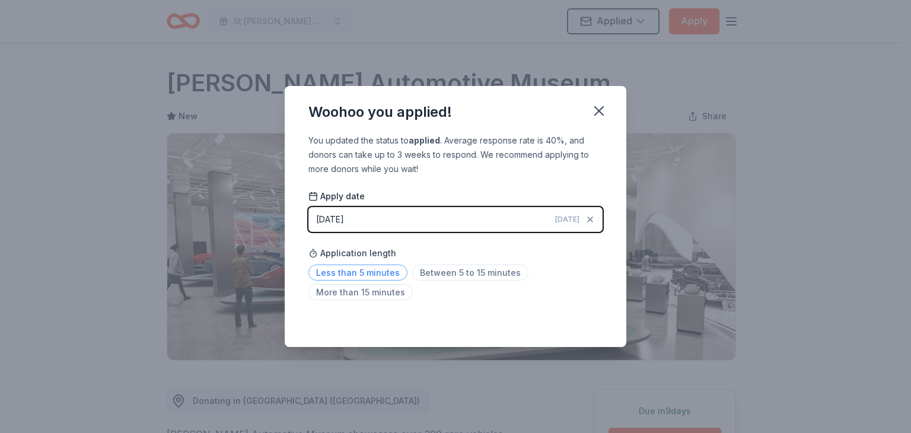
drag, startPoint x: 381, startPoint y: 270, endPoint x: 387, endPoint y: 270, distance: 6.5
click at [386, 270] on span "Less than 5 minutes" at bounding box center [357, 273] width 99 height 16
click at [595, 107] on icon "button" at bounding box center [599, 111] width 8 height 8
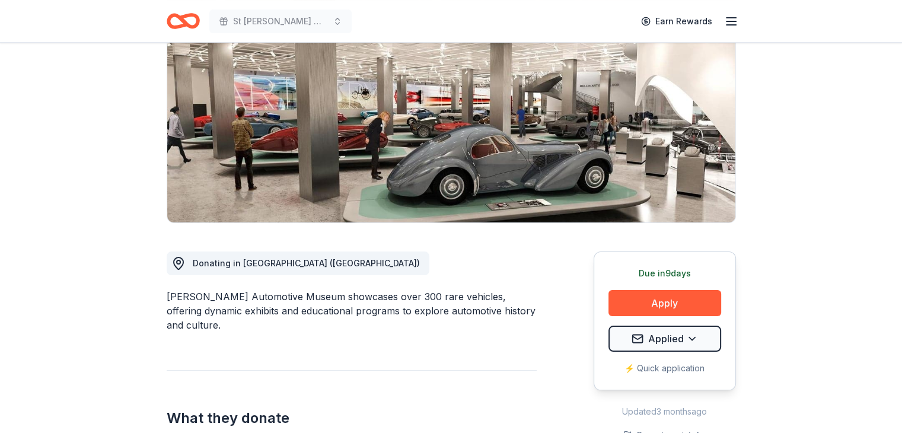
scroll to position [158, 0]
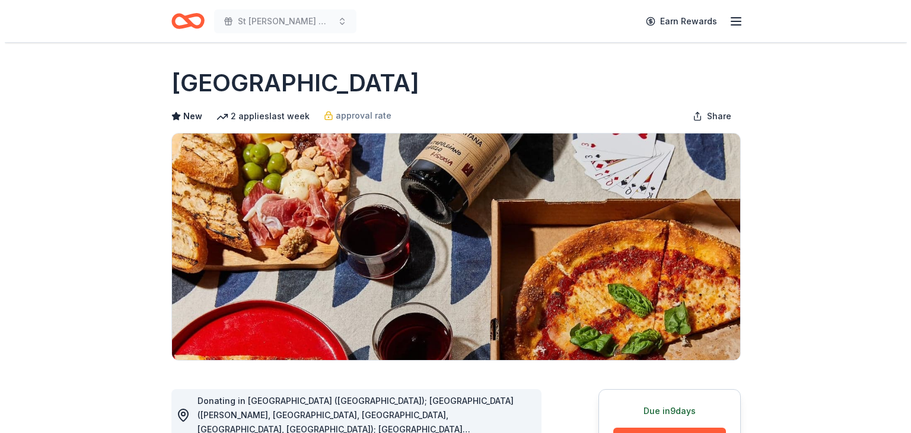
scroll to position [158, 0]
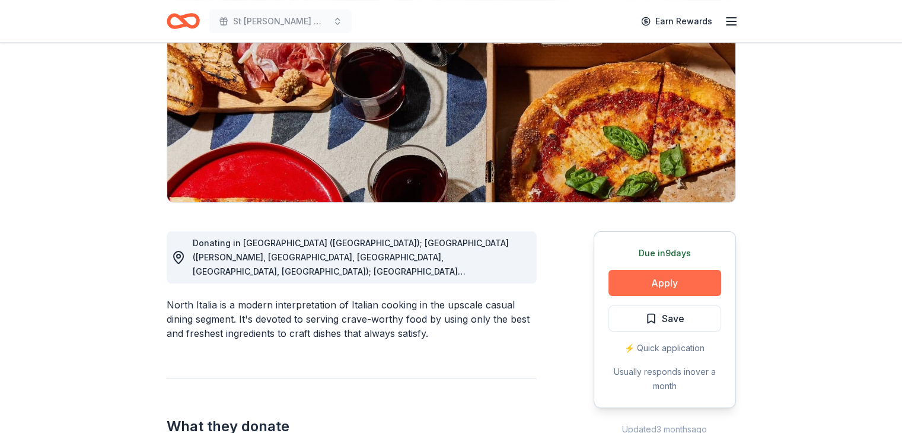
click at [670, 282] on button "Apply" at bounding box center [665, 283] width 113 height 26
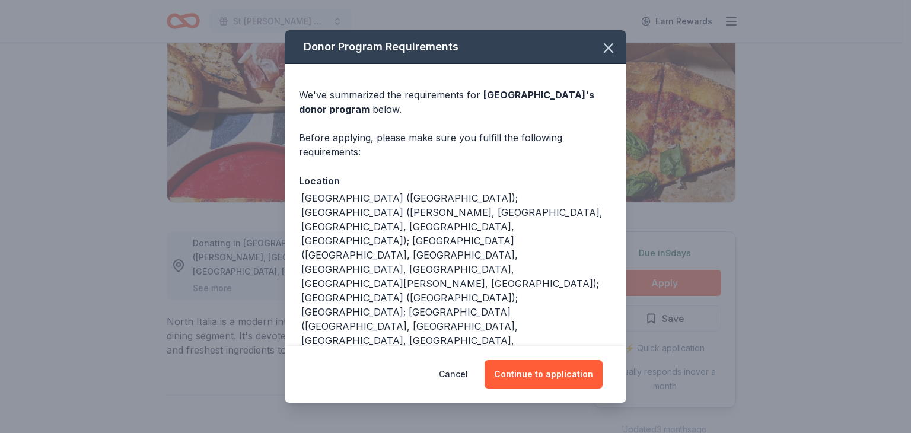
scroll to position [8, 0]
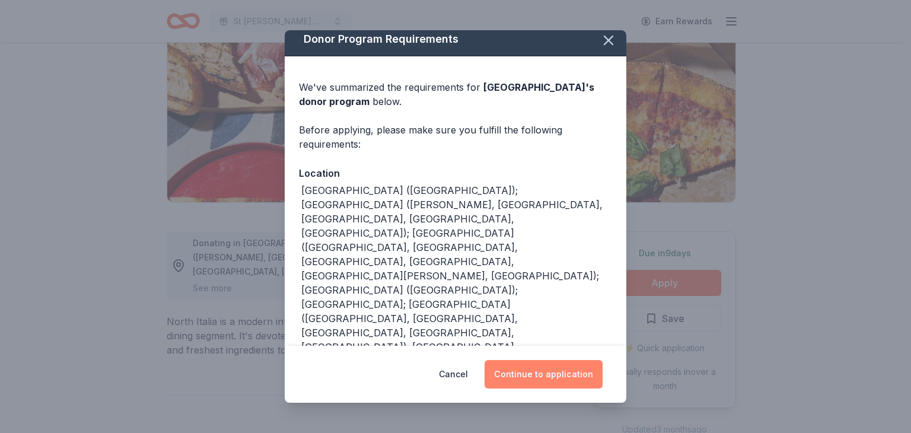
click at [517, 374] on button "Continue to application" at bounding box center [544, 374] width 118 height 28
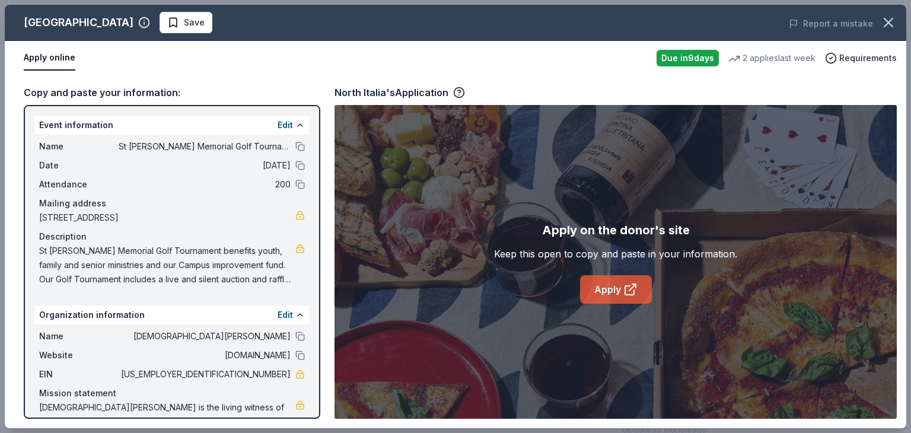
click at [609, 283] on link "Apply" at bounding box center [616, 289] width 72 height 28
click at [184, 23] on span "Save" at bounding box center [194, 22] width 21 height 14
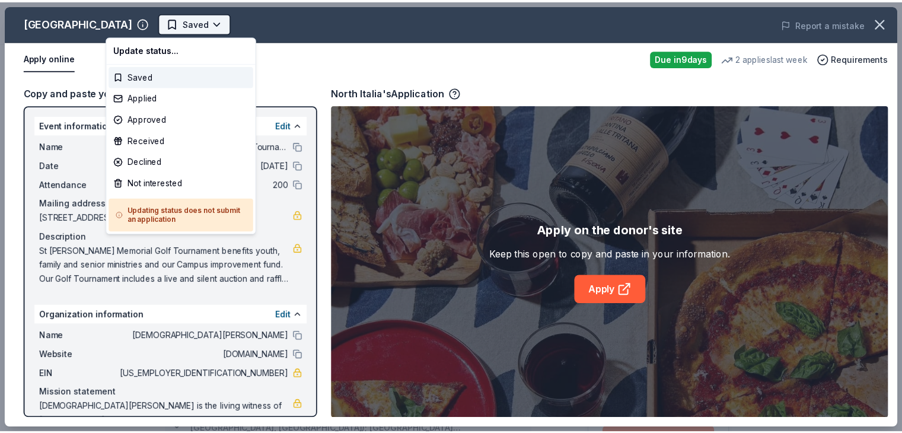
scroll to position [0, 0]
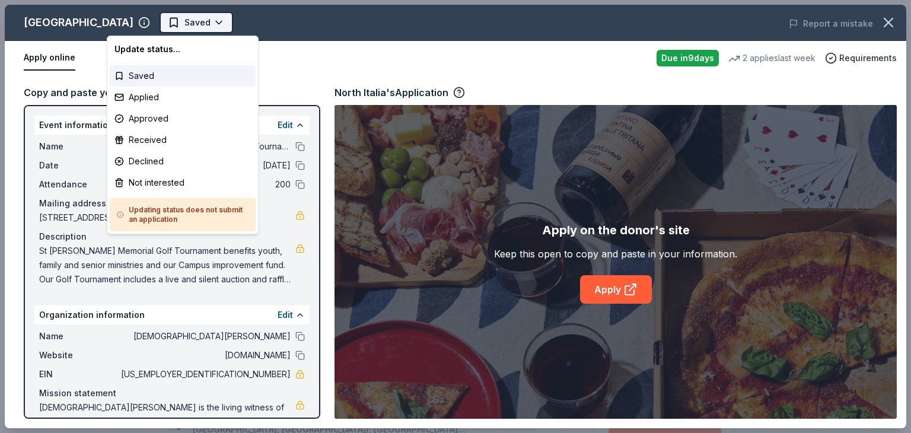
click at [159, 23] on html "St Nicholas-Steve Manios Sr Memorial Golf Tournament Saved Apply Due in 9 days …" at bounding box center [455, 216] width 911 height 433
click at [143, 95] on div "Applied" at bounding box center [183, 97] width 146 height 21
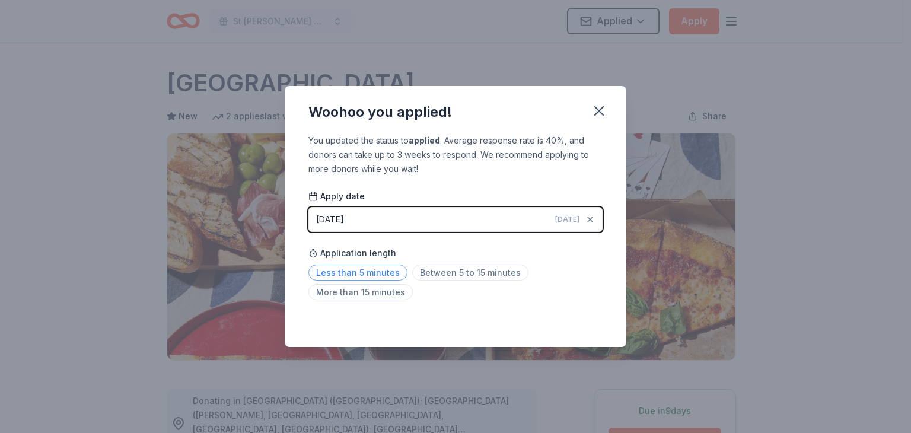
click at [371, 270] on span "Less than 5 minutes" at bounding box center [357, 273] width 99 height 16
click at [597, 104] on icon "button" at bounding box center [599, 111] width 17 height 17
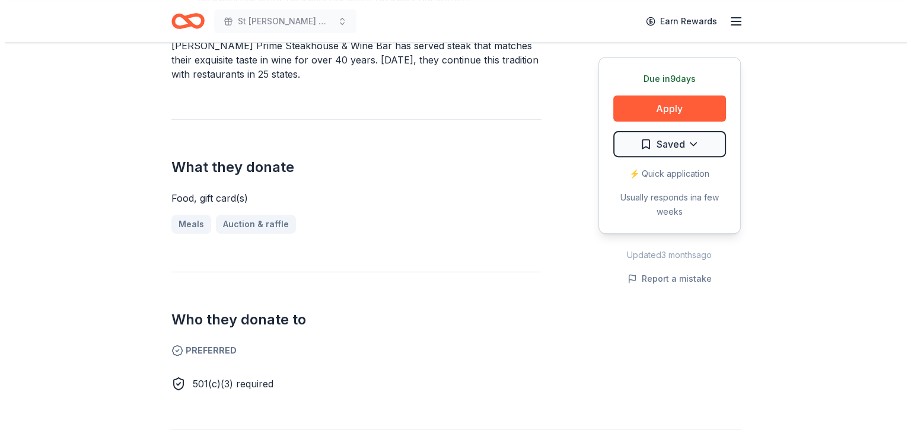
scroll to position [395, 0]
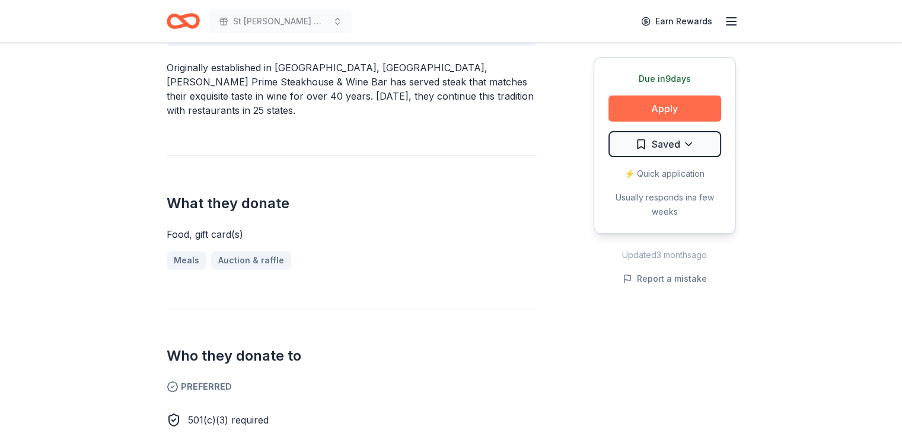
click at [674, 105] on button "Apply" at bounding box center [665, 108] width 113 height 26
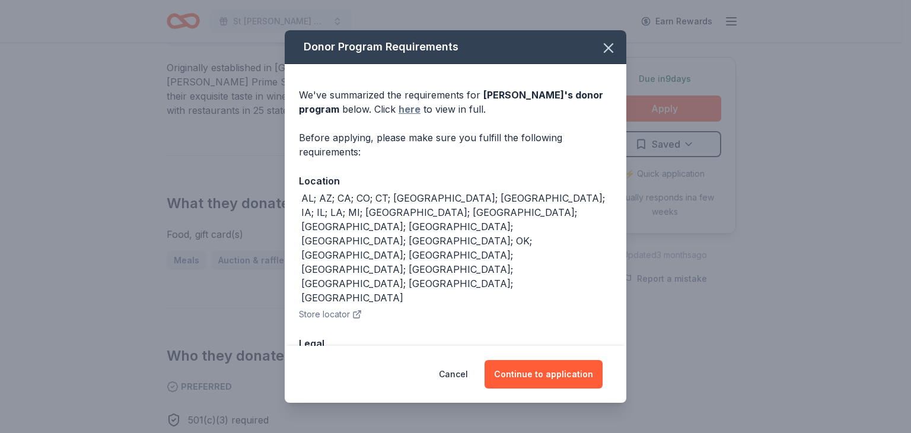
click at [399, 106] on link "here" at bounding box center [410, 109] width 22 height 14
click at [525, 374] on button "Continue to application" at bounding box center [544, 374] width 118 height 28
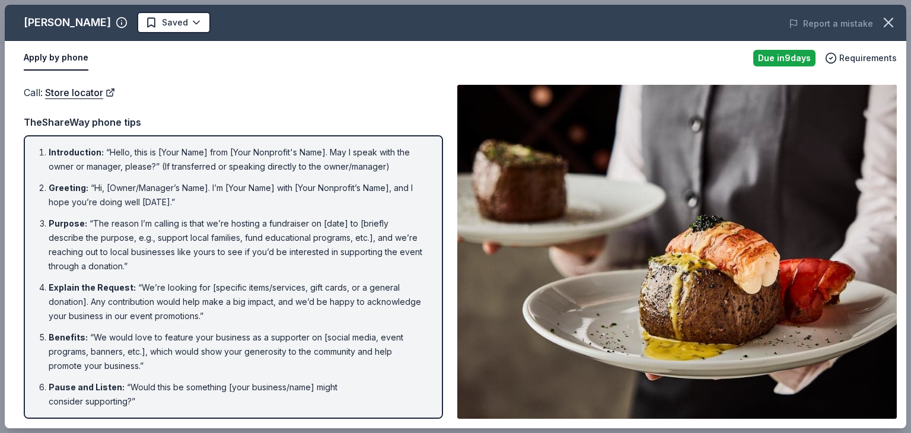
scroll to position [0, 0]
click at [50, 57] on button "Apply by phone" at bounding box center [56, 58] width 65 height 25
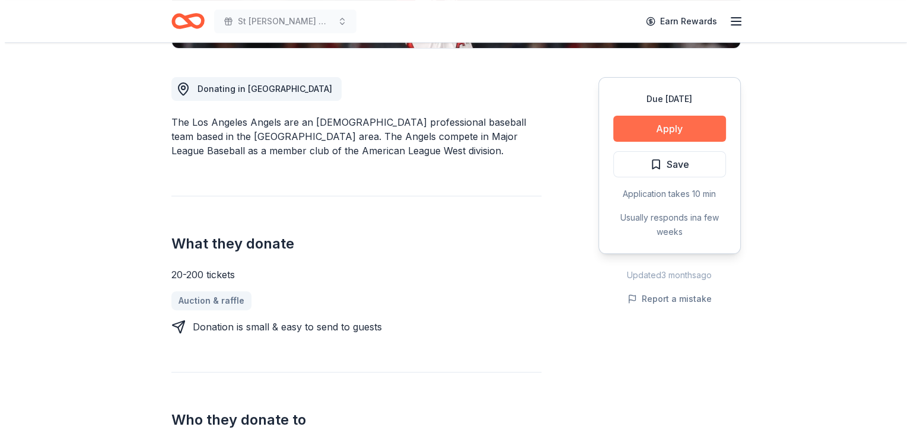
scroll to position [297, 0]
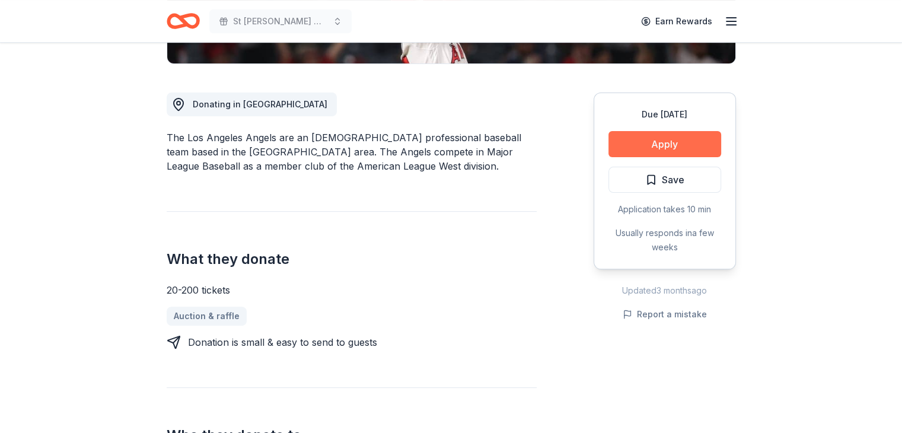
click at [645, 142] on button "Apply" at bounding box center [665, 144] width 113 height 26
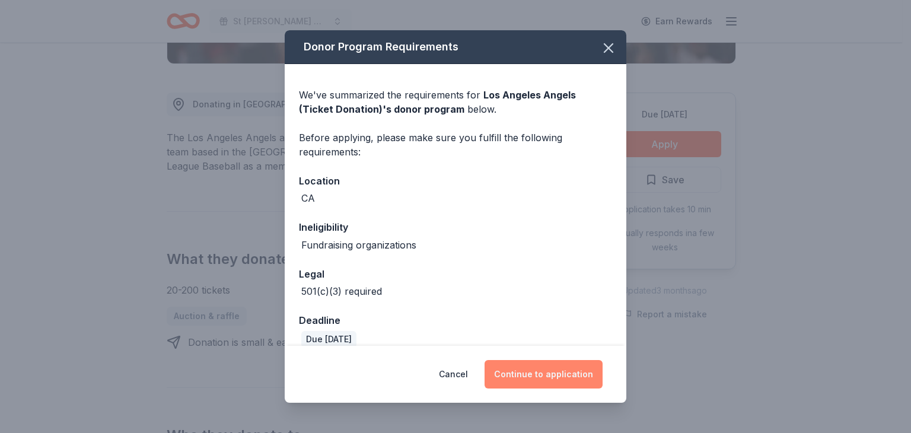
click at [535, 373] on button "Continue to application" at bounding box center [544, 374] width 118 height 28
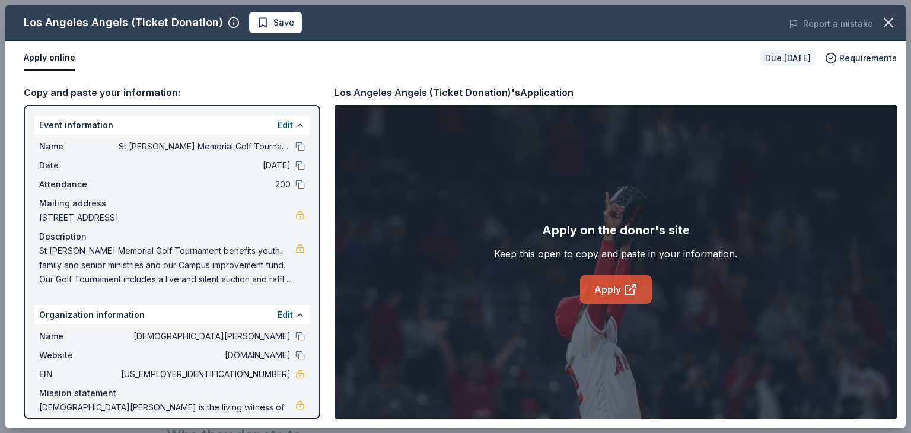
click at [603, 293] on link "Apply" at bounding box center [616, 289] width 72 height 28
